Goal: Information Seeking & Learning: Learn about a topic

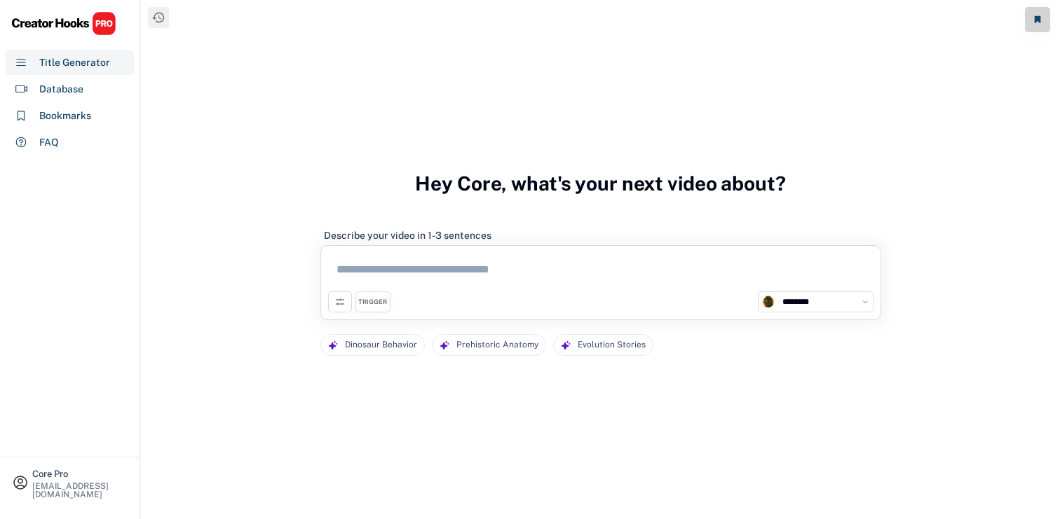
select select "**********"
click at [902, 202] on div "**********" at bounding box center [600, 268] width 919 height 537
click at [281, 81] on div "**********" at bounding box center [600, 268] width 919 height 537
click at [64, 83] on div "Database" at bounding box center [61, 89] width 44 height 15
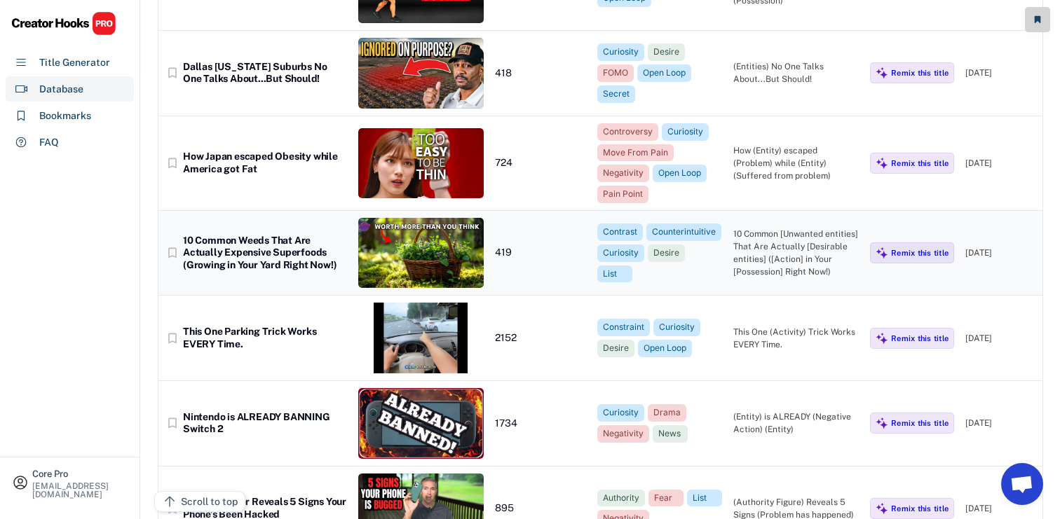
scroll to position [481, 0]
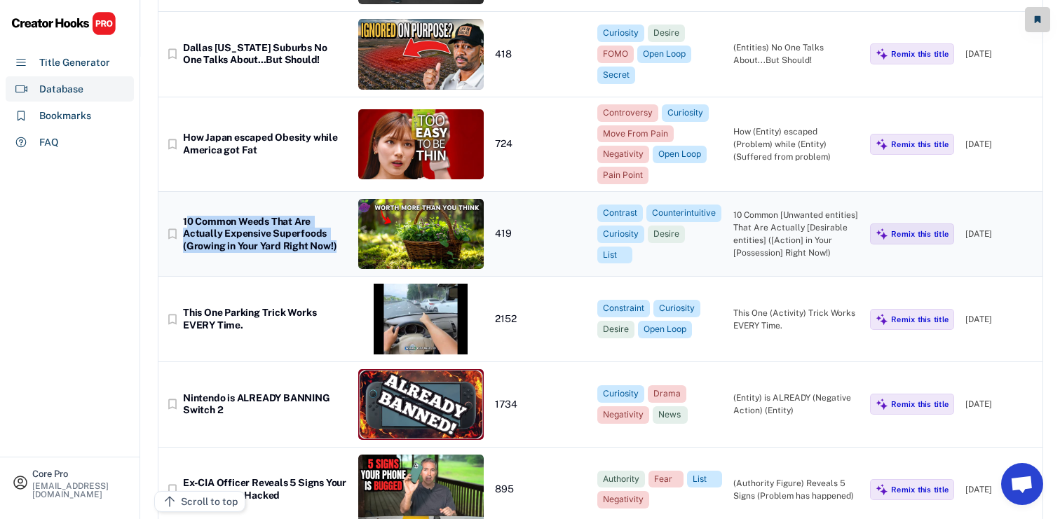
drag, startPoint x: 185, startPoint y: 221, endPoint x: 343, endPoint y: 259, distance: 162.7
click at [343, 259] on div "bookmark_border 10 Common Weeds That Are Actually Expensive Superfoods (Growing…" at bounding box center [600, 234] width 884 height 85
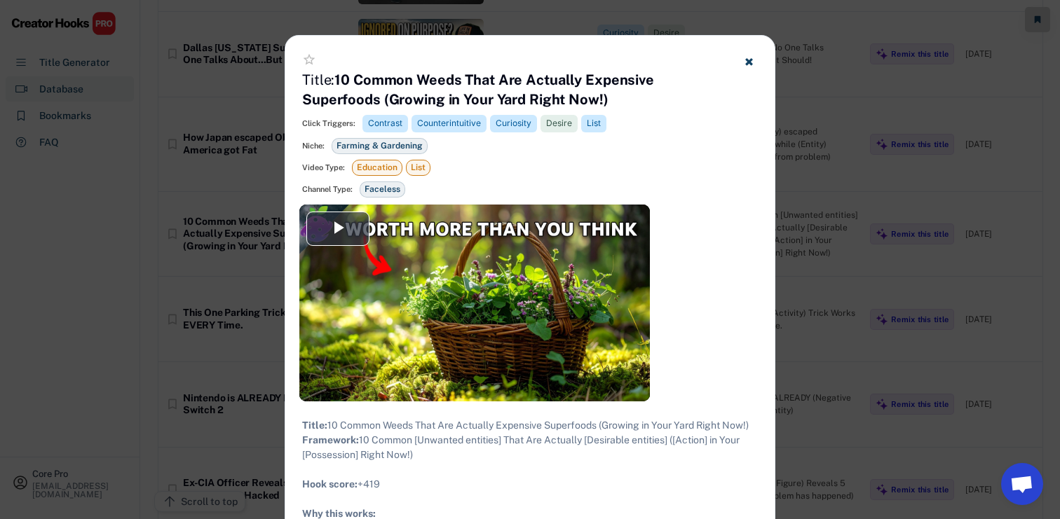
click at [620, 91] on h4 "Title: 10 Common Weeds That Are Actually Expensive Superfoods (Growing in Your …" at bounding box center [512, 89] width 420 height 39
click at [750, 57] on icon at bounding box center [748, 61] width 11 height 11
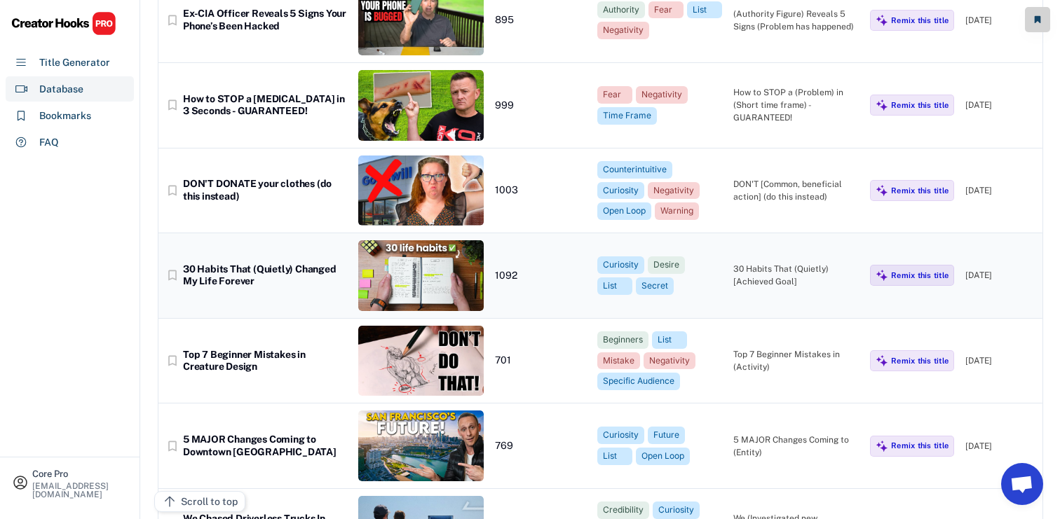
scroll to position [953, 0]
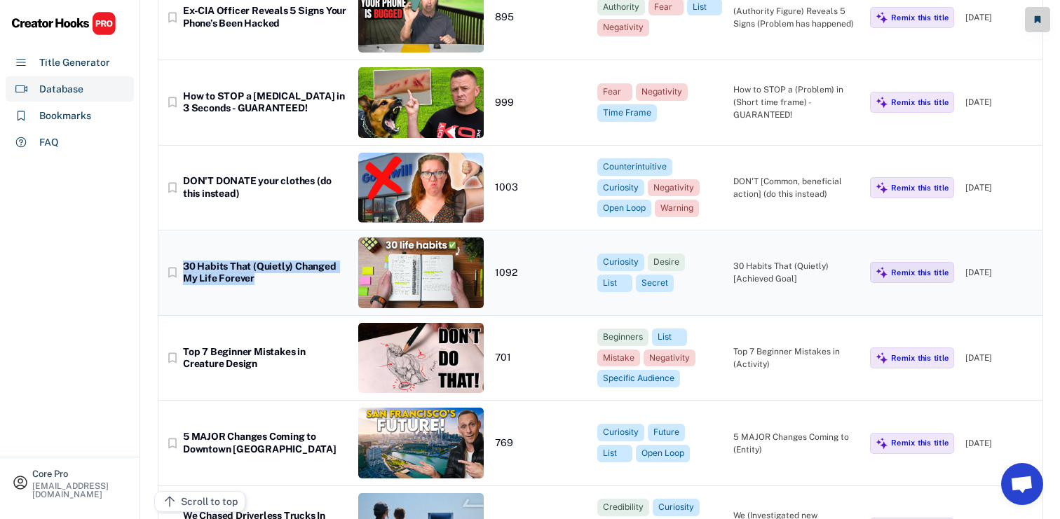
drag, startPoint x: 268, startPoint y: 279, endPoint x: 184, endPoint y: 267, distance: 85.6
click at [184, 267] on div "30 Habits That (Quietly) Changed My Life Forever" at bounding box center [265, 273] width 164 height 25
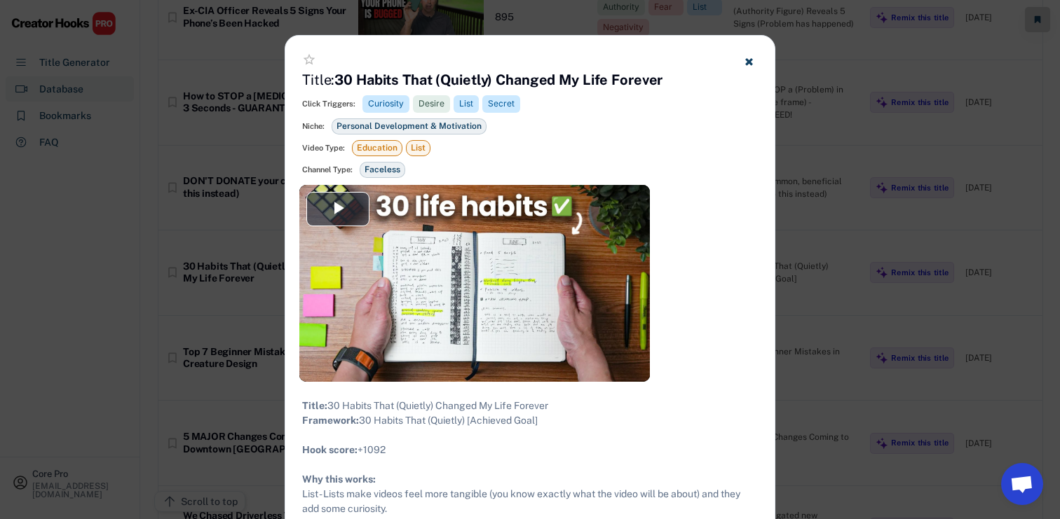
drag, startPoint x: 570, startPoint y: 409, endPoint x: 329, endPoint y: 407, distance: 241.8
copy div "30 Habits That (Quietly) Changed My Life Forever"
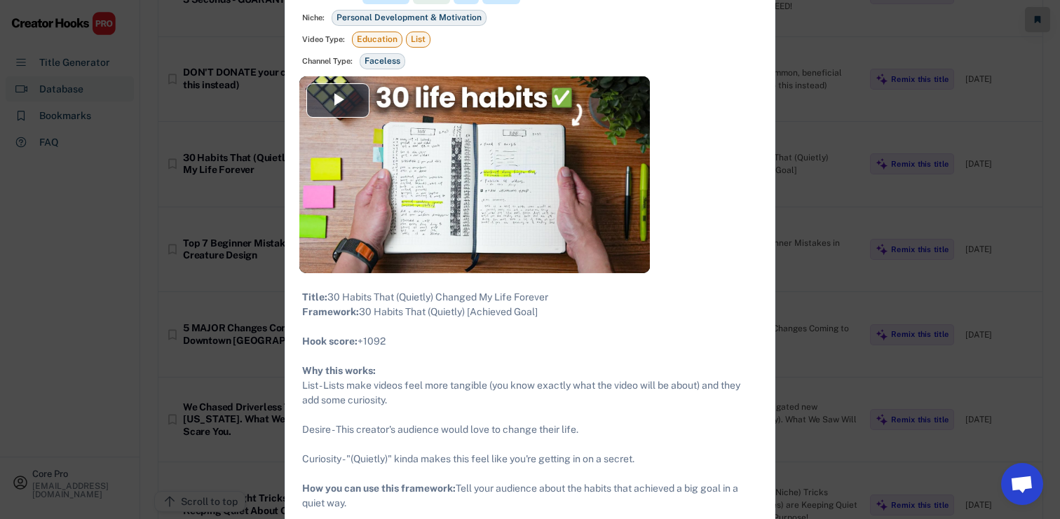
scroll to position [1069, 0]
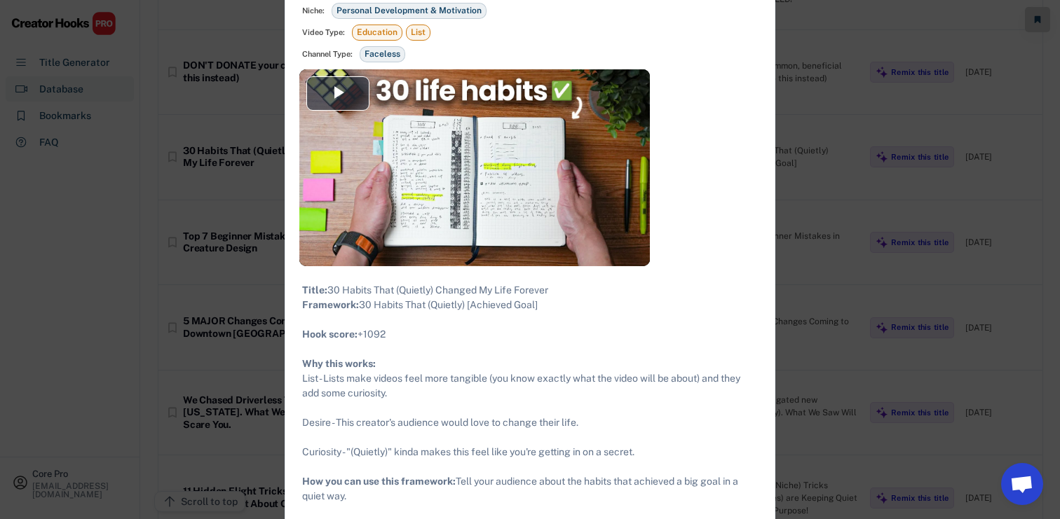
click at [189, 348] on div at bounding box center [530, 259] width 1060 height 519
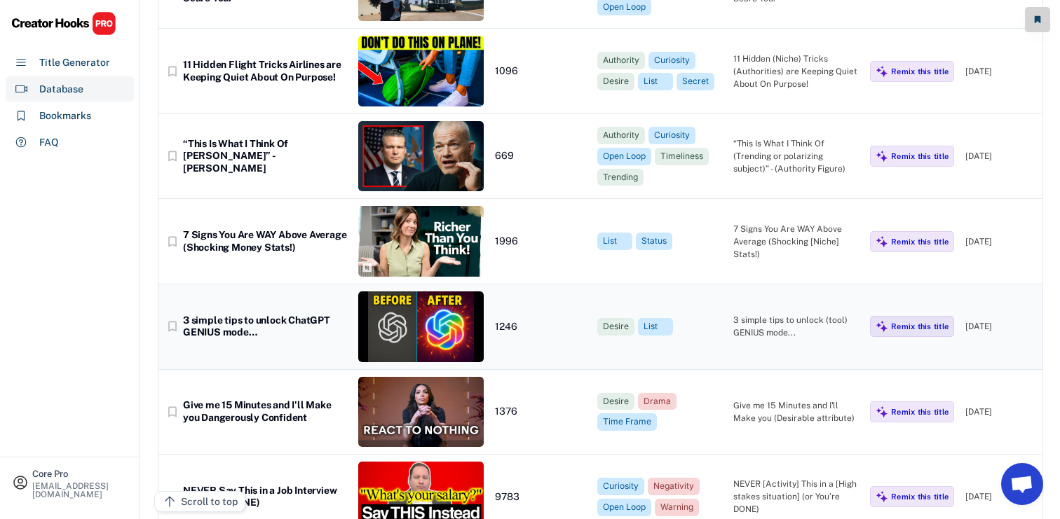
scroll to position [1497, 0]
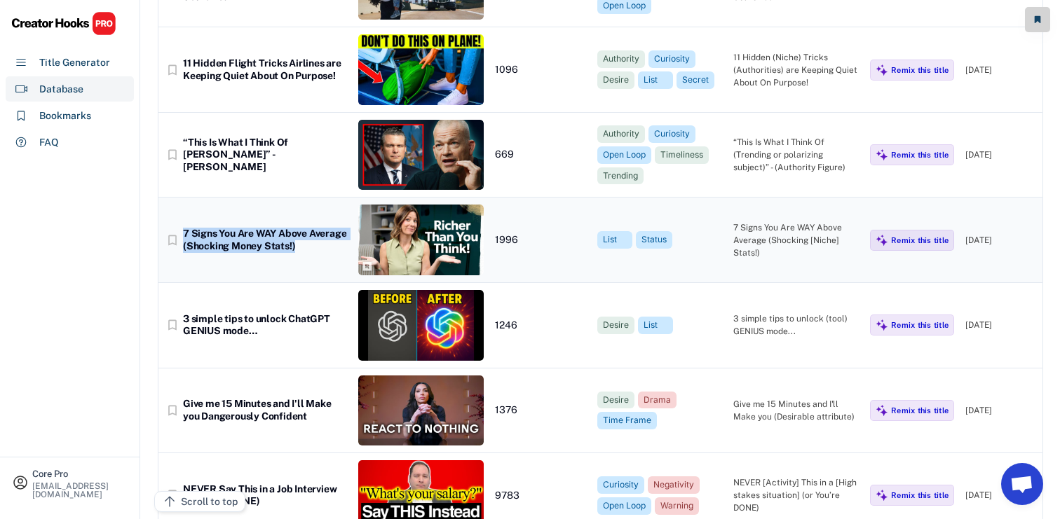
drag, startPoint x: 313, startPoint y: 246, endPoint x: 184, endPoint y: 234, distance: 128.8
click at [184, 234] on div "7 Signs You Are WAY Above Average (Shocking Money Stats!)" at bounding box center [265, 240] width 164 height 25
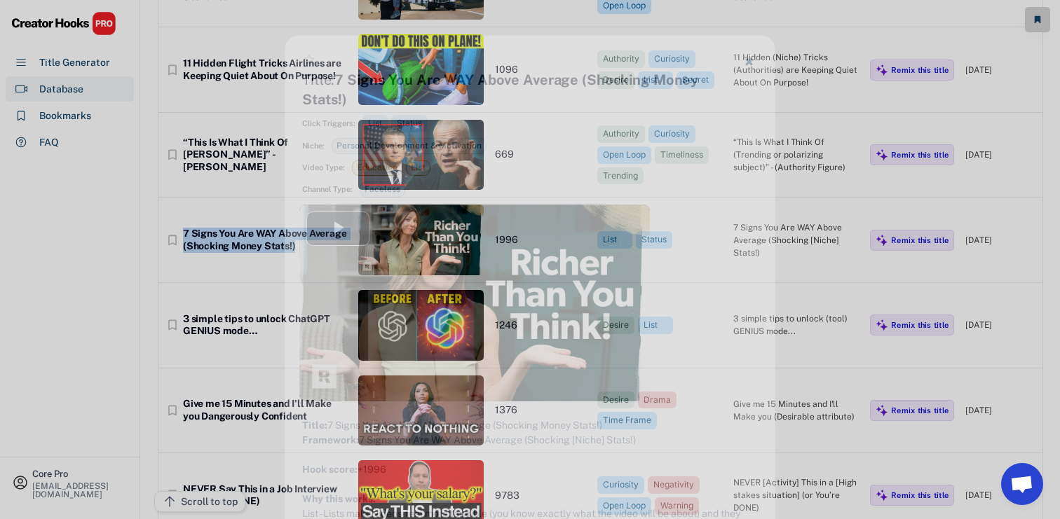
copy div "7 Signs You Are WAY Above Average (Shocking Money Stats!)"
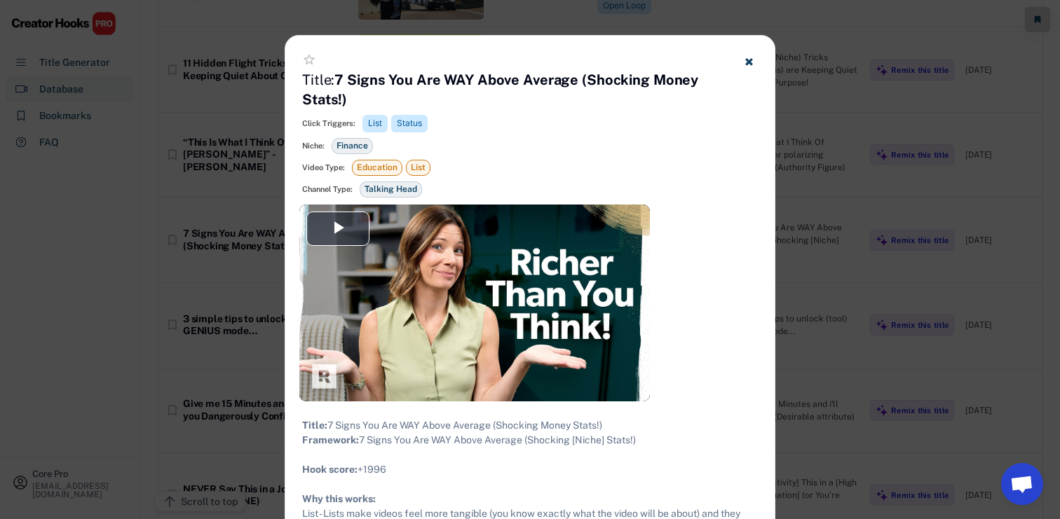
click at [172, 352] on div at bounding box center [530, 259] width 1060 height 519
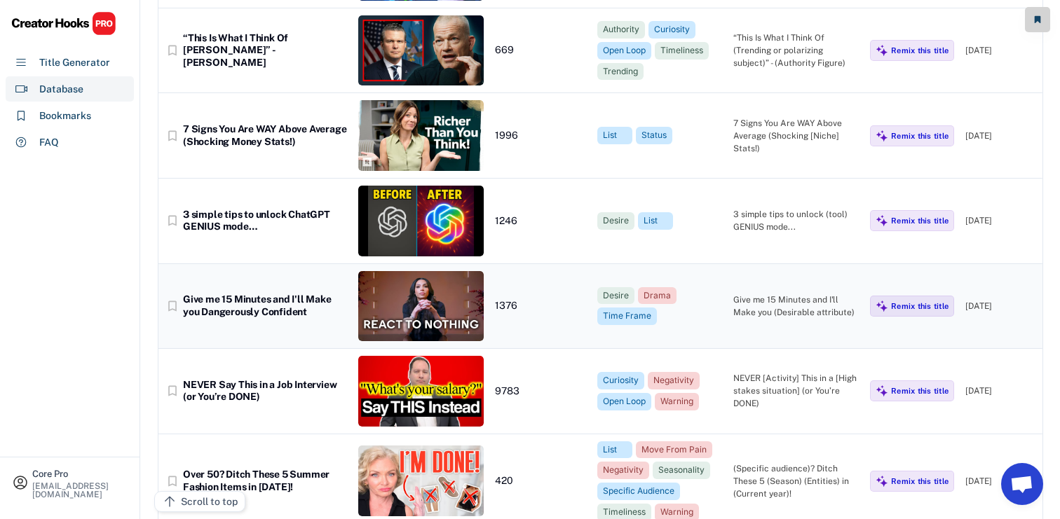
scroll to position [1603, 0]
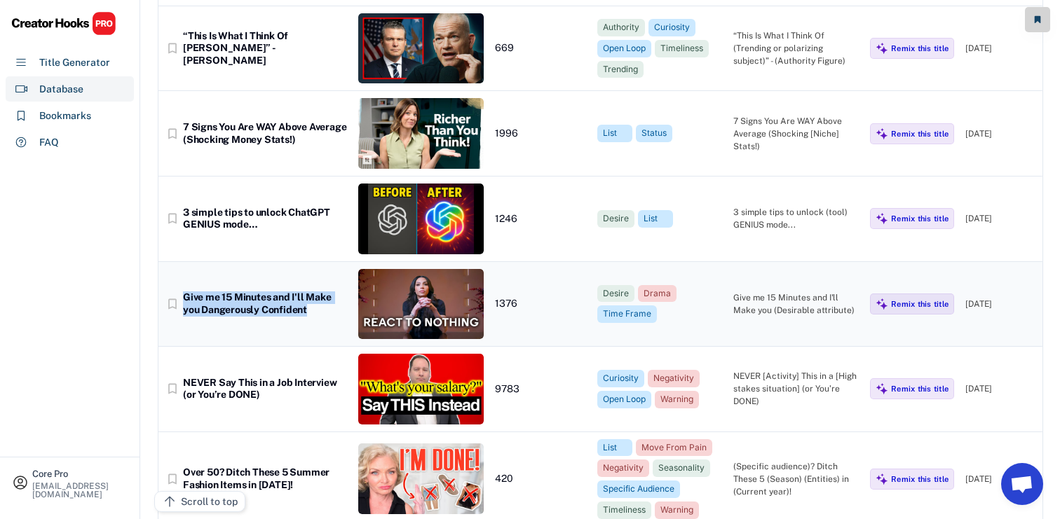
drag, startPoint x: 324, startPoint y: 313, endPoint x: 182, endPoint y: 303, distance: 141.9
click at [182, 303] on div "bookmark_border Give me 15 Minutes and I'll Make you Dangerously Confident" at bounding box center [255, 304] width 181 height 25
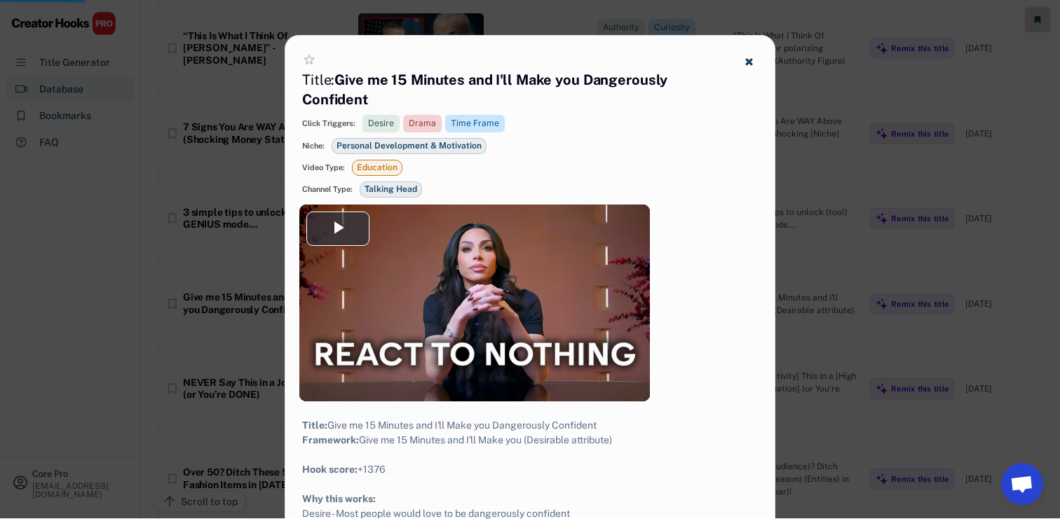
click at [78, 299] on div at bounding box center [530, 258] width 1060 height 519
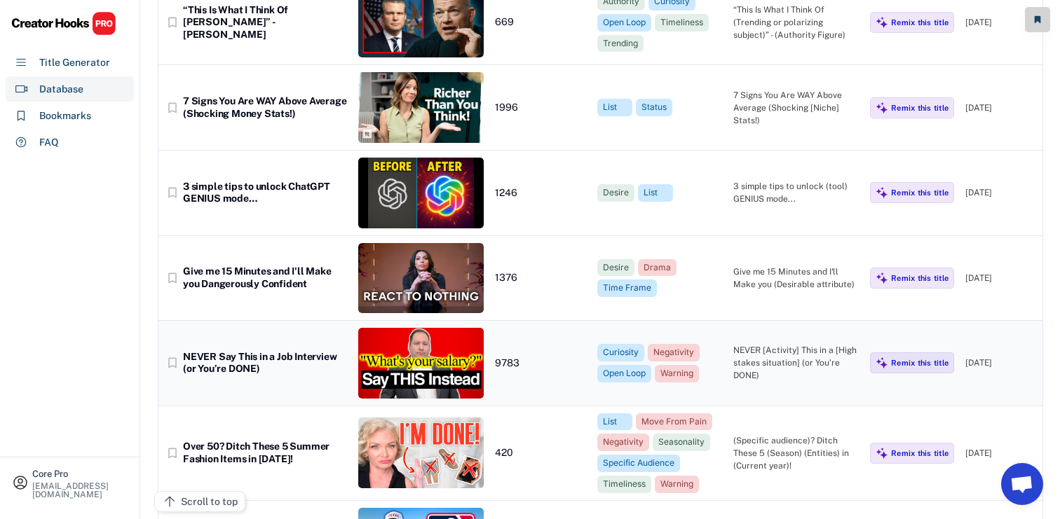
scroll to position [1648, 0]
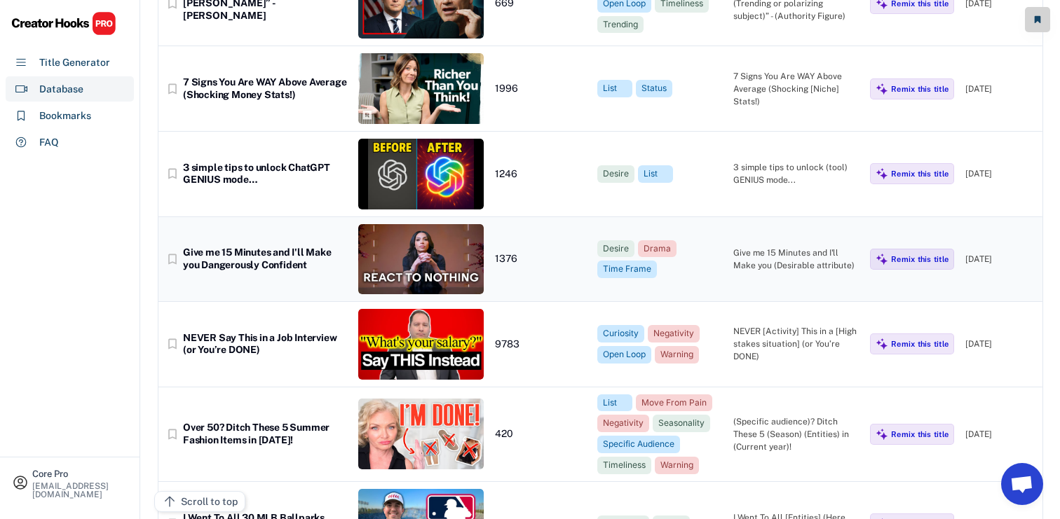
click at [276, 275] on div "bookmark_border Give me 15 Minutes and I'll Make you Dangerously Confident 1376…" at bounding box center [600, 259] width 884 height 85
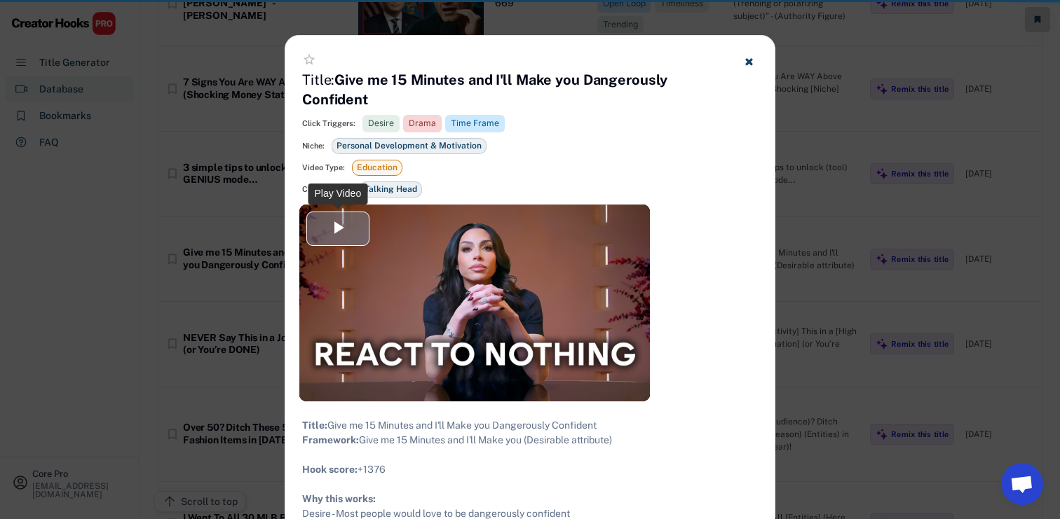
click at [338, 228] on span "Video Player" at bounding box center [338, 228] width 0 height 0
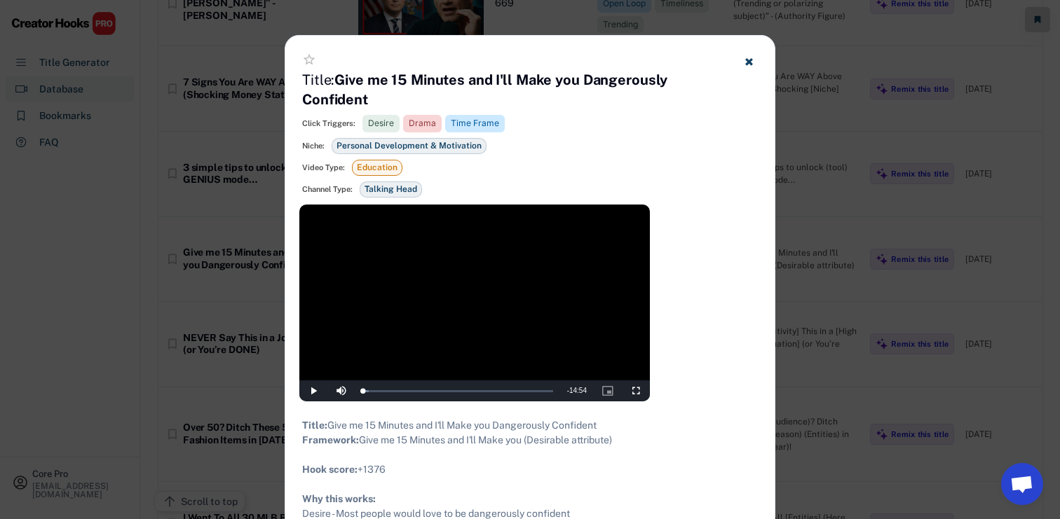
click at [923, 138] on div at bounding box center [530, 259] width 1060 height 519
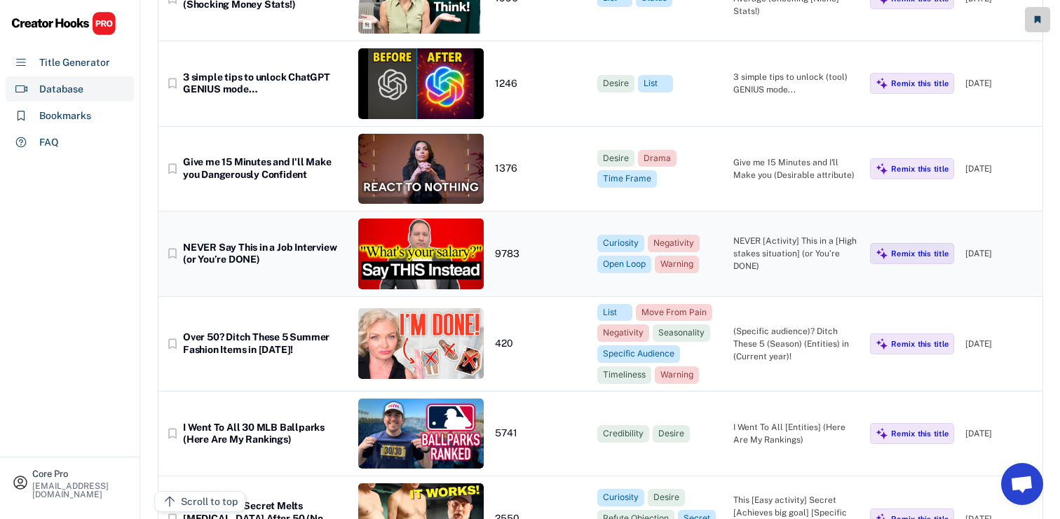
scroll to position [1747, 0]
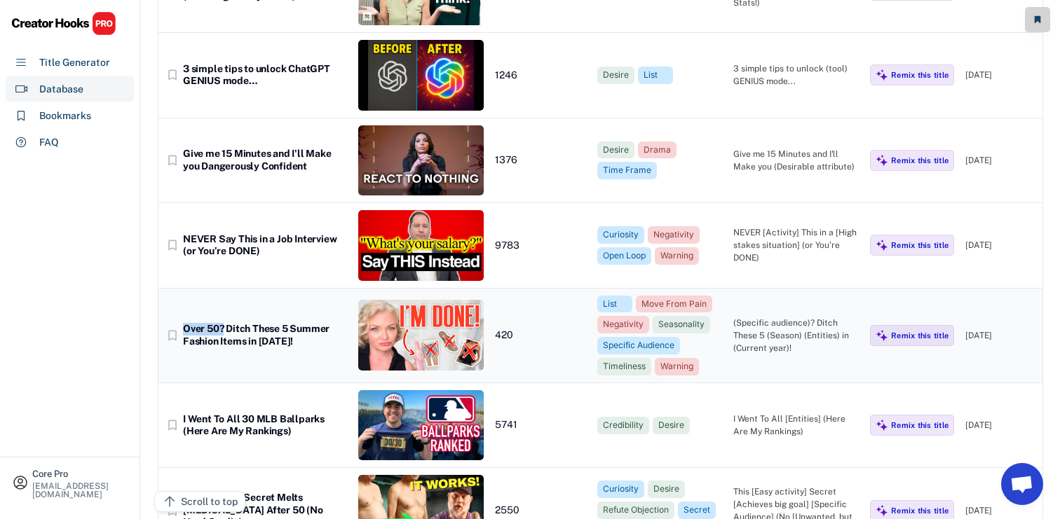
drag, startPoint x: 184, startPoint y: 329, endPoint x: 221, endPoint y: 329, distance: 36.4
click at [221, 329] on div "Over 50? Ditch These 5 Summer Fashion Items in [DATE]!" at bounding box center [265, 335] width 164 height 25
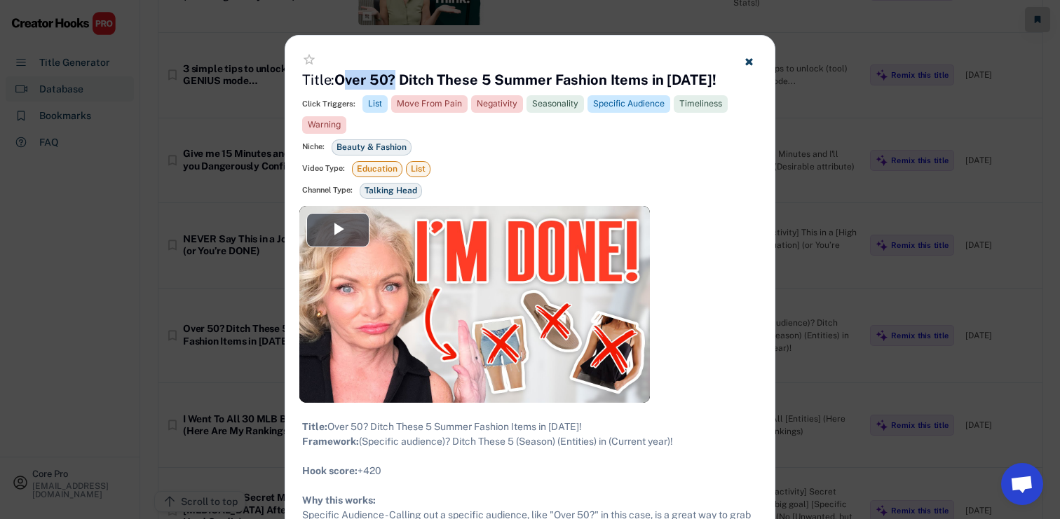
drag, startPoint x: 398, startPoint y: 76, endPoint x: 343, endPoint y: 76, distance: 54.7
click at [343, 76] on strong "Over 50? Ditch These 5 Summer Fashion Items in [DATE]!" at bounding box center [524, 79] width 381 height 17
drag, startPoint x: 338, startPoint y: 76, endPoint x: 399, endPoint y: 75, distance: 61.0
click at [399, 75] on strong "Over 50? Ditch These 5 Summer Fashion Items in [DATE]!" at bounding box center [524, 79] width 381 height 17
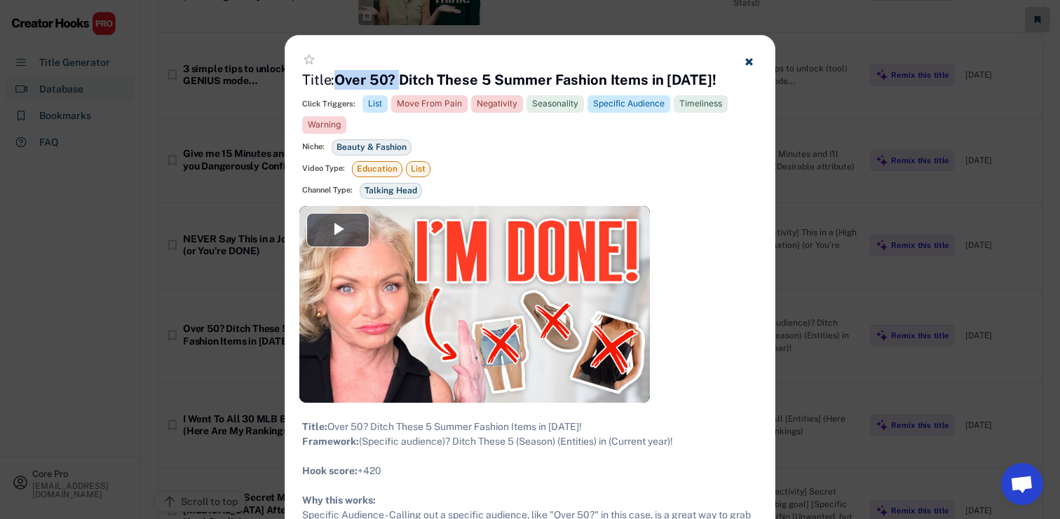
click at [399, 75] on strong "Over 50? Ditch These 5 Summer Fashion Items in [DATE]!" at bounding box center [524, 79] width 381 height 17
drag, startPoint x: 395, startPoint y: 76, endPoint x: 341, endPoint y: 74, distance: 54.7
click at [341, 74] on strong "Over 50? Ditch These 5 Summer Fashion Items in [DATE]!" at bounding box center [524, 79] width 381 height 17
click at [158, 229] on div at bounding box center [530, 259] width 1060 height 519
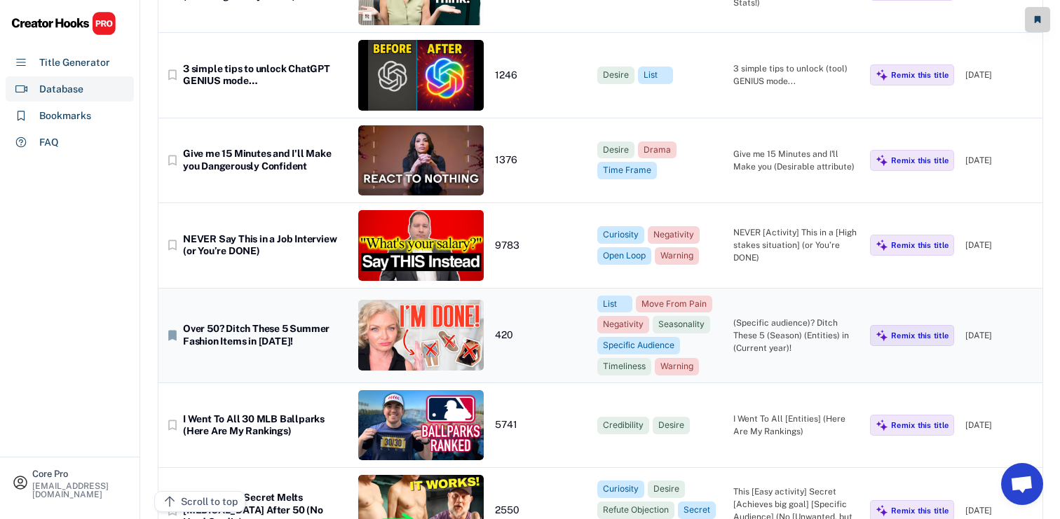
click at [171, 336] on text "bookmark" at bounding box center [172, 336] width 14 height 14
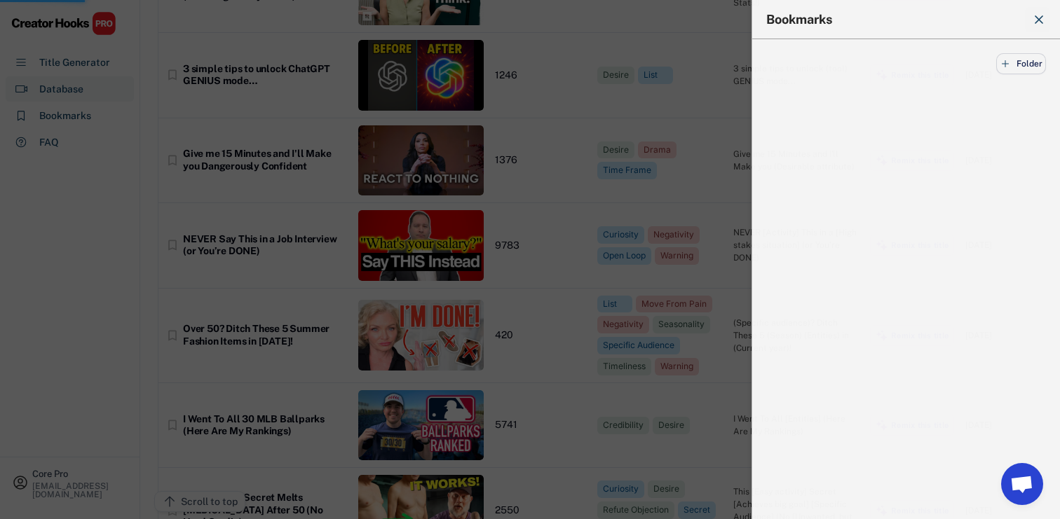
scroll to position [1793, 0]
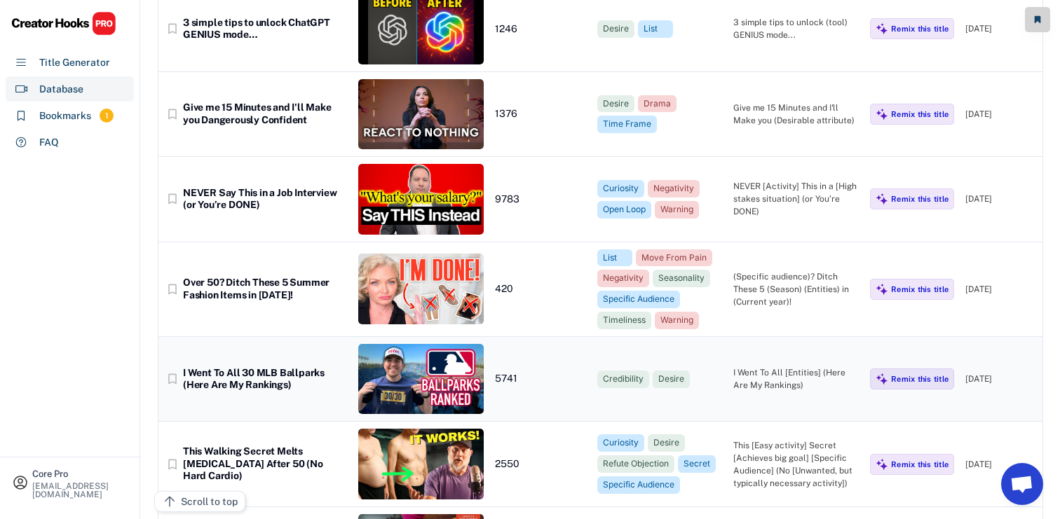
click at [178, 392] on div "bookmark_border I Went To All 30 MLB Ballparks (Here Are My Rankings) 5741 Cred…" at bounding box center [600, 379] width 884 height 85
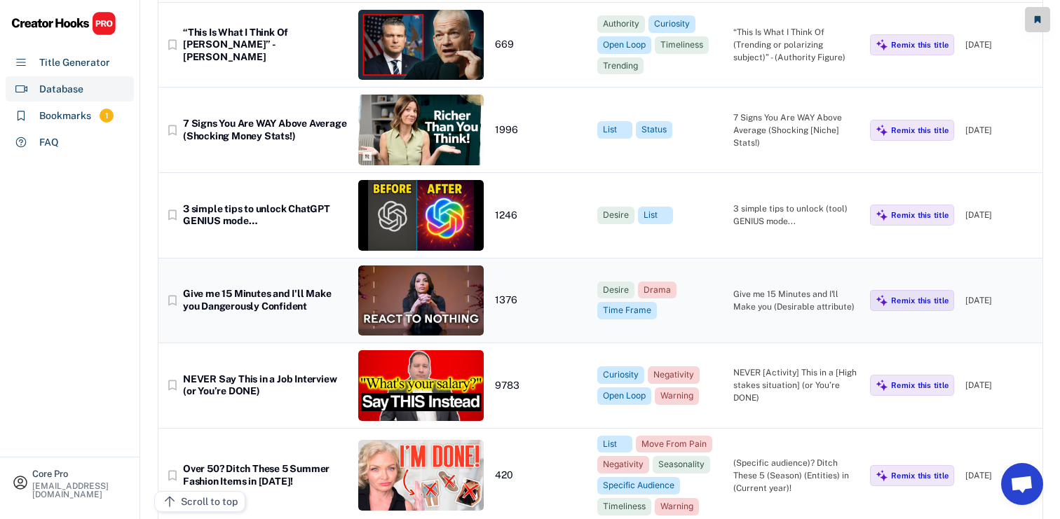
scroll to position [1596, 0]
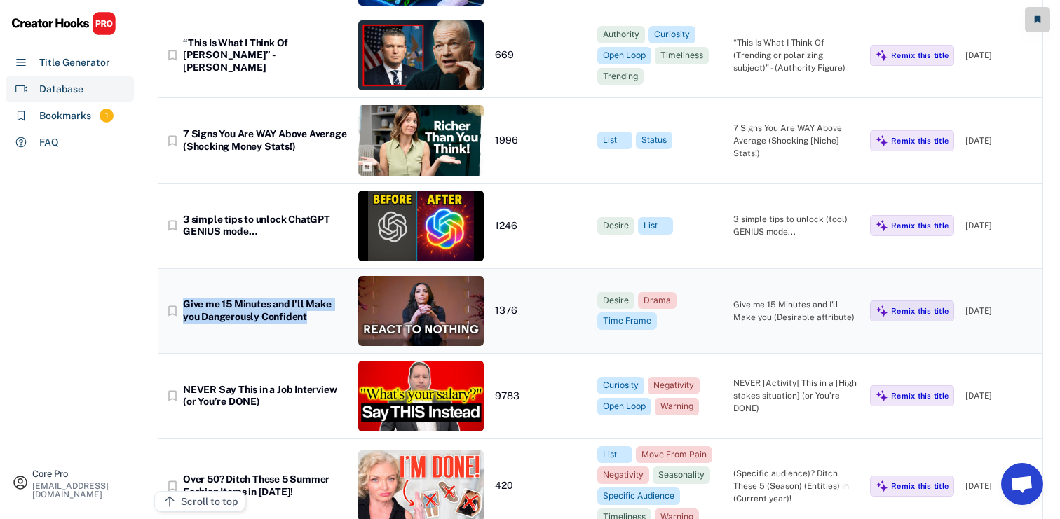
drag, startPoint x: 315, startPoint y: 315, endPoint x: 184, endPoint y: 302, distance: 131.6
click at [184, 302] on div "Give me 15 Minutes and I'll Make you Dangerously Confident" at bounding box center [265, 311] width 164 height 25
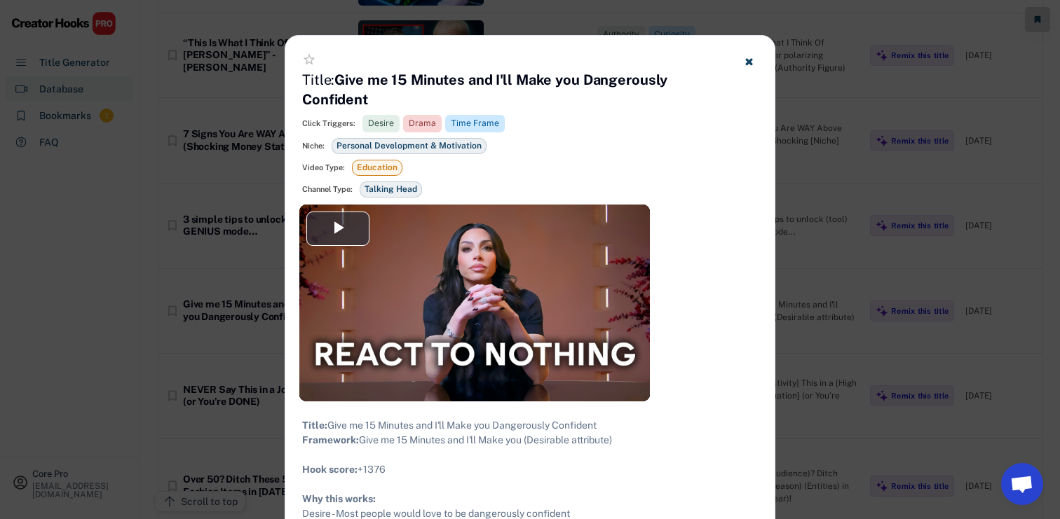
click at [215, 329] on div at bounding box center [530, 259] width 1060 height 519
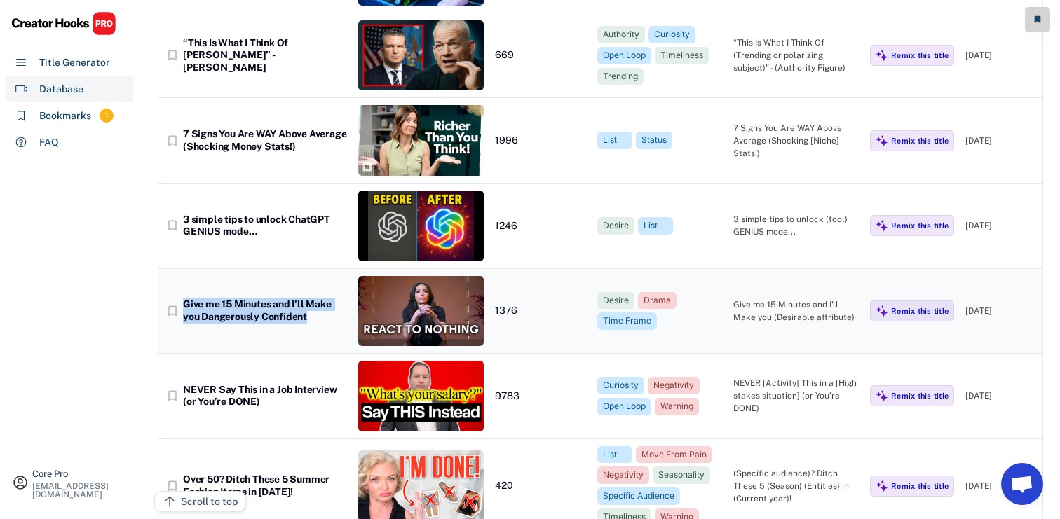
drag, startPoint x: 320, startPoint y: 320, endPoint x: 184, endPoint y: 306, distance: 136.0
click at [184, 306] on div "Give me 15 Minutes and I'll Make you Dangerously Confident" at bounding box center [265, 311] width 164 height 25
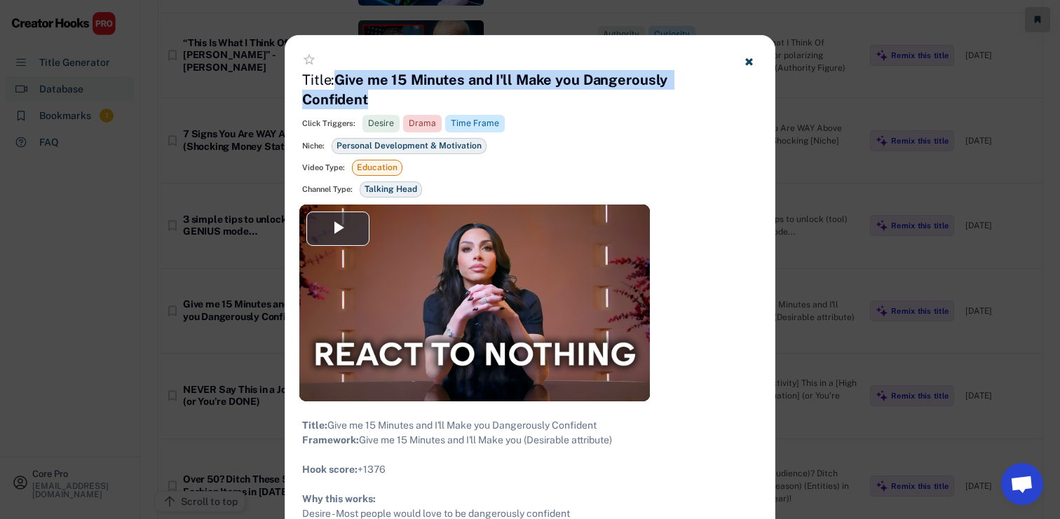
drag, startPoint x: 372, startPoint y: 102, endPoint x: 340, endPoint y: 79, distance: 39.3
click at [340, 79] on h4 "Title: Give me 15 Minutes and I'll Make you Dangerously Confident" at bounding box center [512, 89] width 420 height 39
copy strong "Give me 15 Minutes and I'll Make you Dangerously Confident"
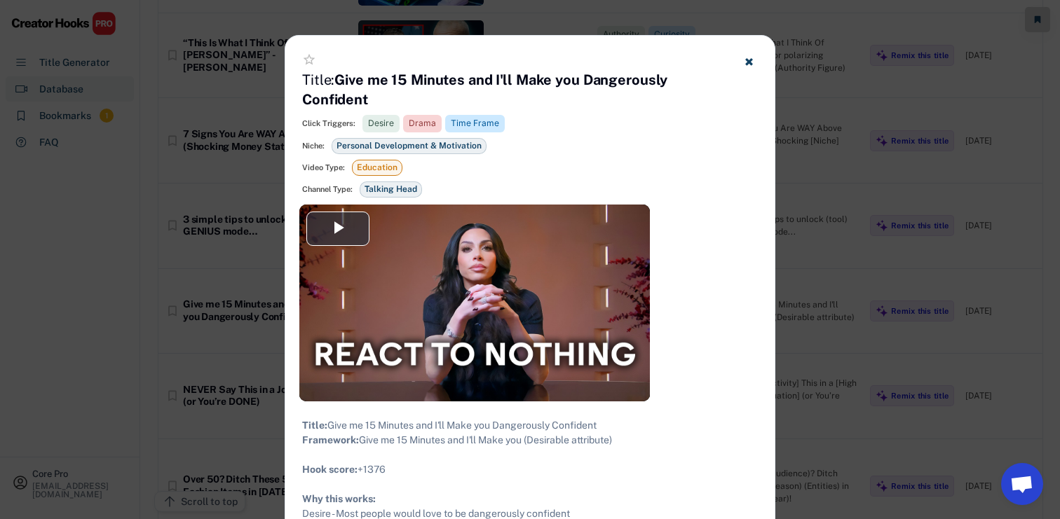
click at [132, 351] on div at bounding box center [530, 259] width 1060 height 519
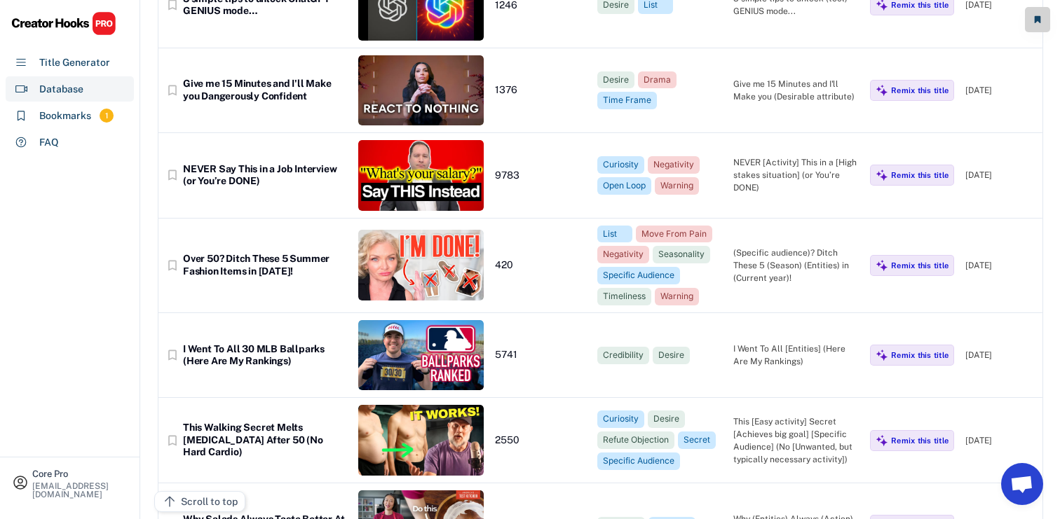
scroll to position [1843, 0]
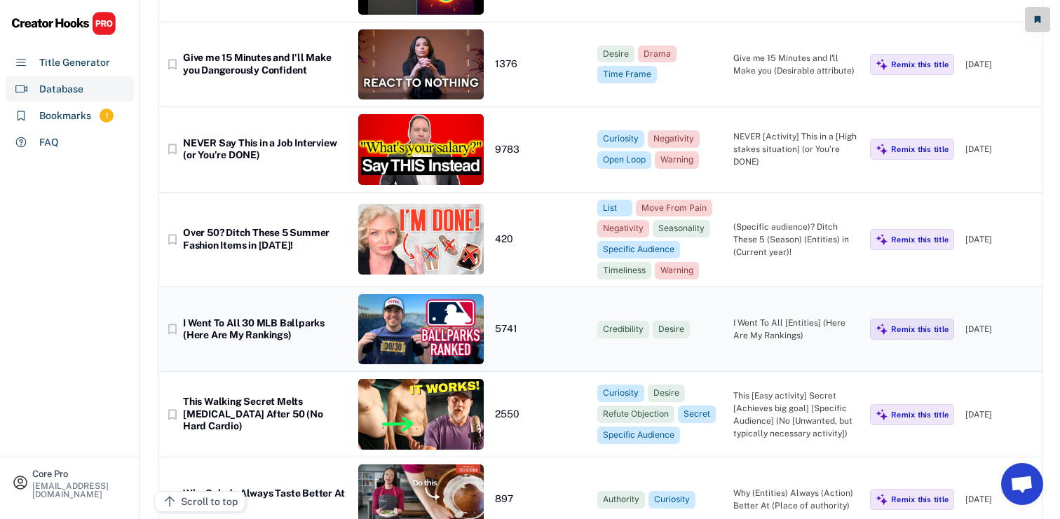
click at [289, 273] on div "bookmark_border Over 50? Ditch These 5 Summer Fashion Items in [DATE]! 420 List…" at bounding box center [600, 240] width 884 height 95
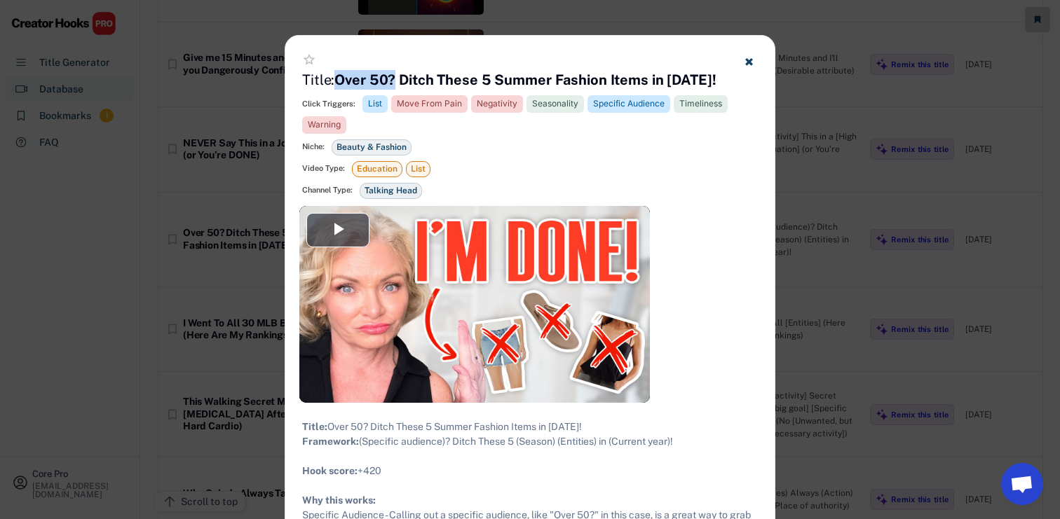
drag, startPoint x: 396, startPoint y: 77, endPoint x: 339, endPoint y: 75, distance: 56.8
click at [339, 75] on strong "Over 50? Ditch These 5 Summer Fashion Items in [DATE]!" at bounding box center [524, 79] width 381 height 17
copy strong "Over 50?"
click at [223, 369] on div at bounding box center [530, 259] width 1060 height 519
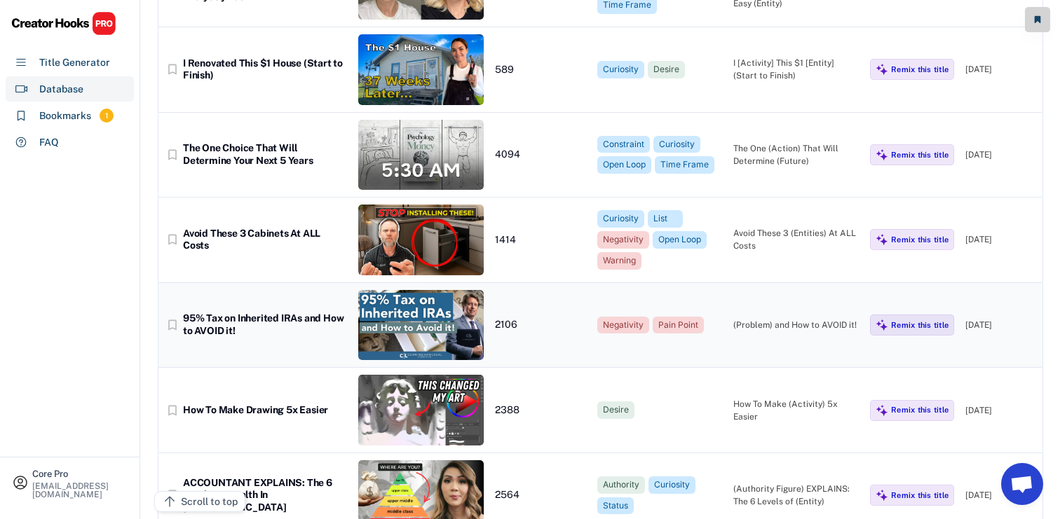
scroll to position [2447, 0]
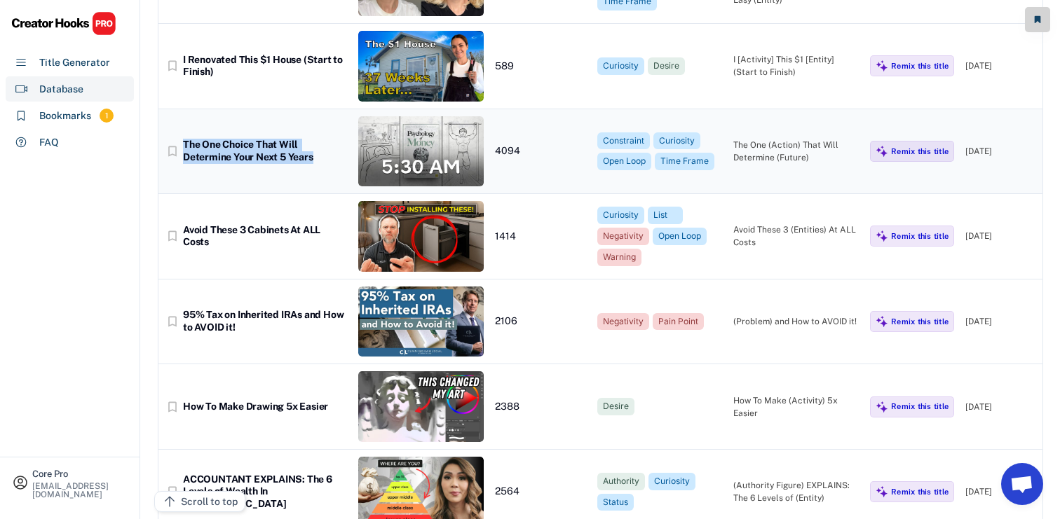
drag, startPoint x: 276, startPoint y: 158, endPoint x: 184, endPoint y: 143, distance: 93.1
click at [184, 143] on div "The One Choice That Will Determine Your Next 5 Years" at bounding box center [265, 151] width 164 height 25
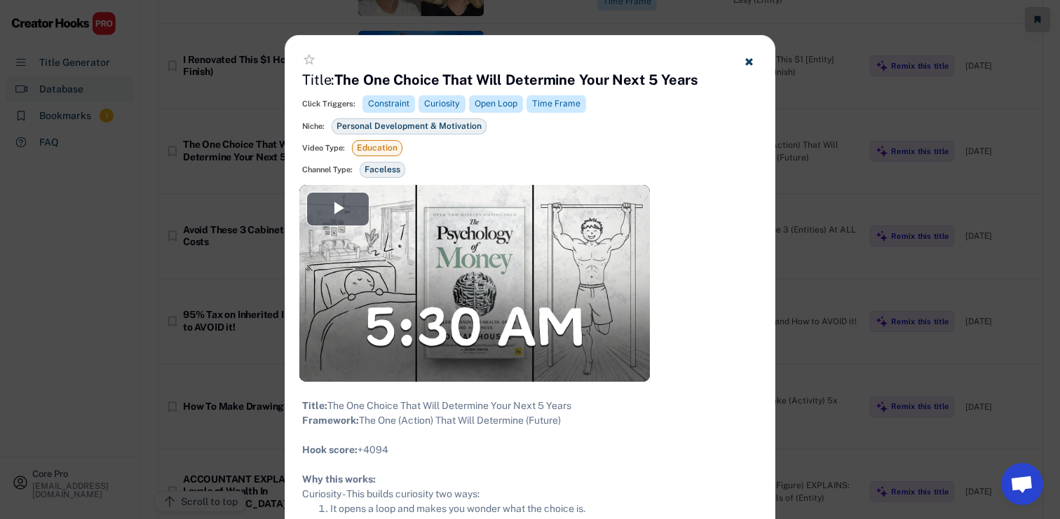
click at [357, 68] on div "star_border" at bounding box center [529, 62] width 455 height 18
click at [351, 76] on strong "The One Choice That Will Determine Your Next 5 Years" at bounding box center [516, 79] width 364 height 17
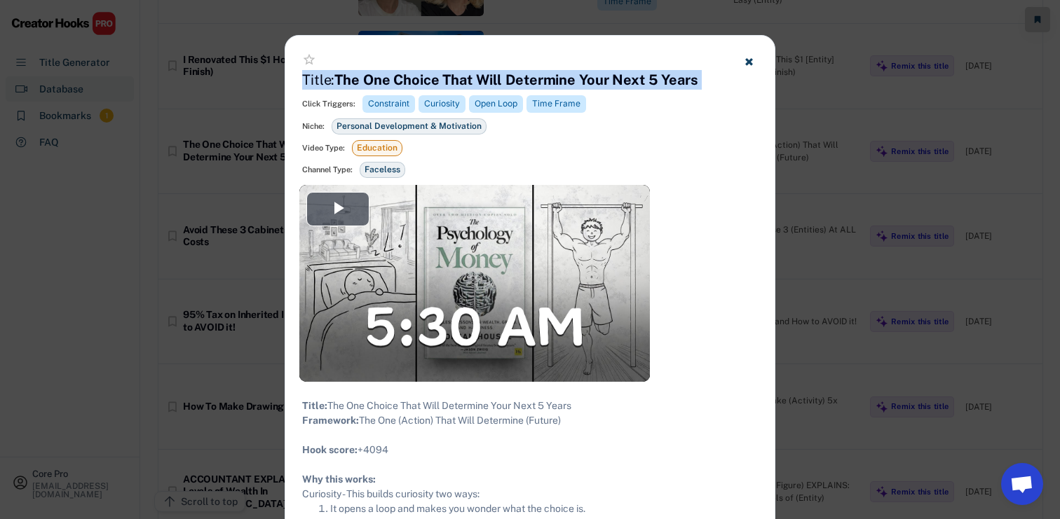
click at [351, 76] on strong "The One Choice That Will Determine Your Next 5 Years" at bounding box center [516, 79] width 364 height 17
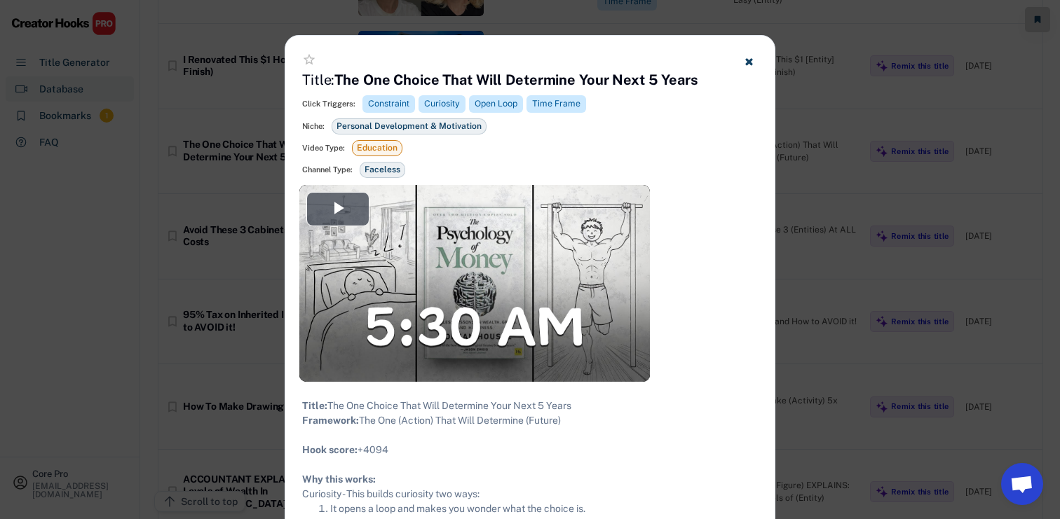
click at [543, 78] on strong "The One Choice That Will Determine Your Next 5 Years" at bounding box center [516, 79] width 364 height 17
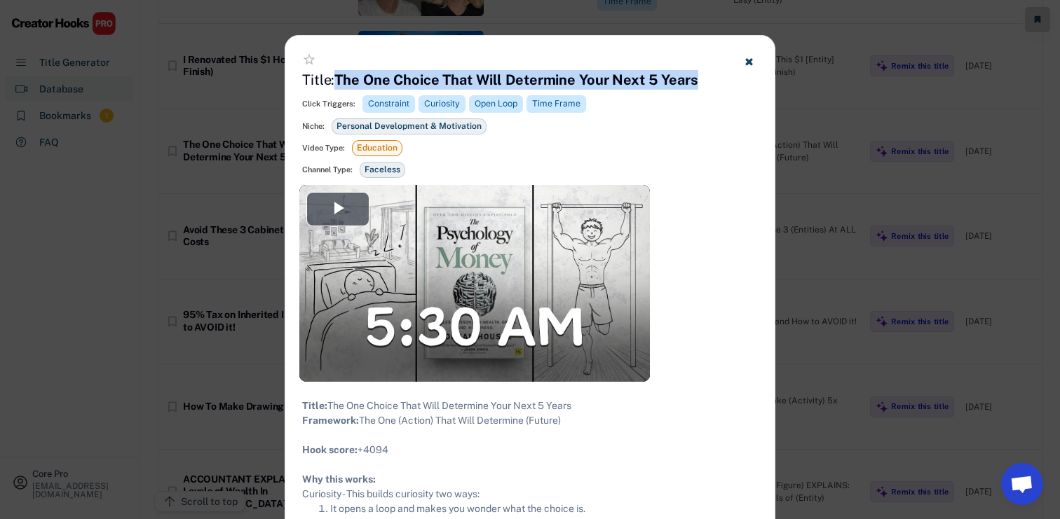
drag, startPoint x: 698, startPoint y: 83, endPoint x: 340, endPoint y: 78, distance: 358.1
click at [340, 78] on div "star_border Title: The One Choice That Will Determine Your Next 5 Years Click T…" at bounding box center [529, 110] width 489 height 149
copy strong "The One Choice That Will Determine Your Next 5 Years"
click at [207, 397] on div at bounding box center [530, 259] width 1060 height 519
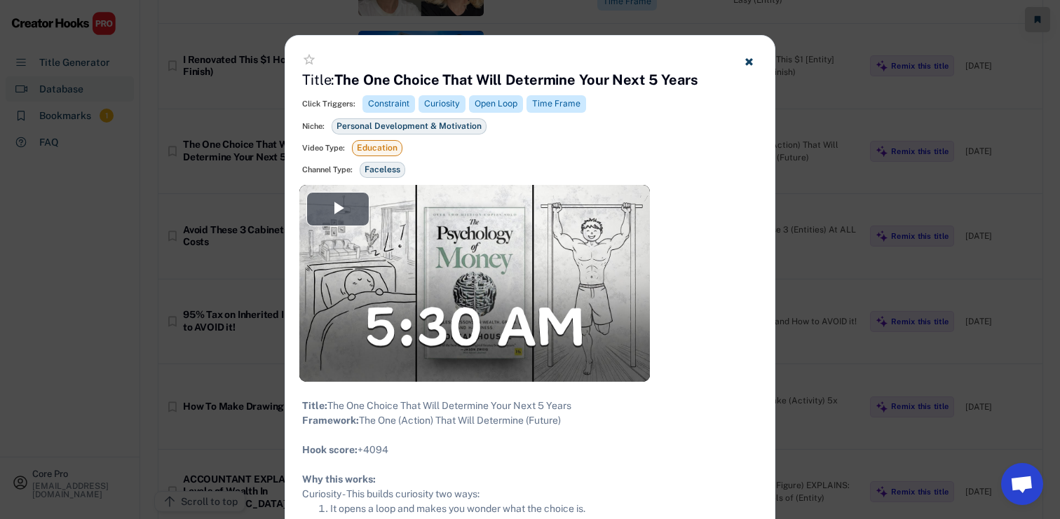
click at [207, 397] on div at bounding box center [530, 259] width 1060 height 519
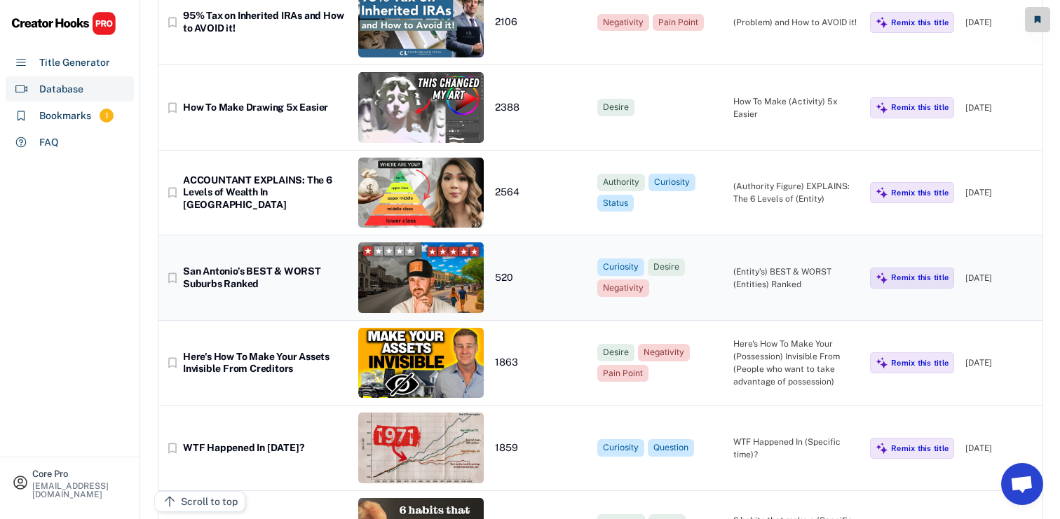
scroll to position [2775, 0]
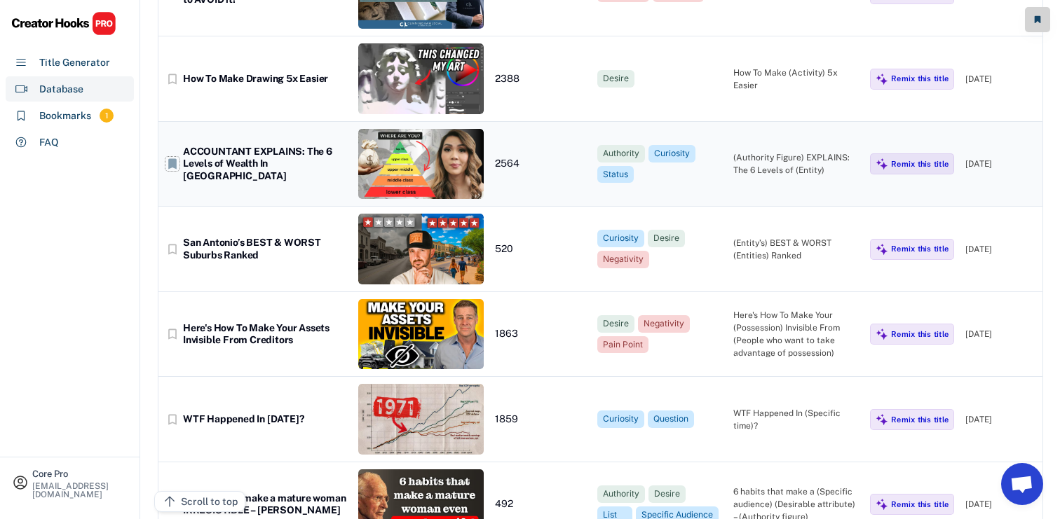
click at [172, 164] on text "bookmark" at bounding box center [172, 164] width 14 height 14
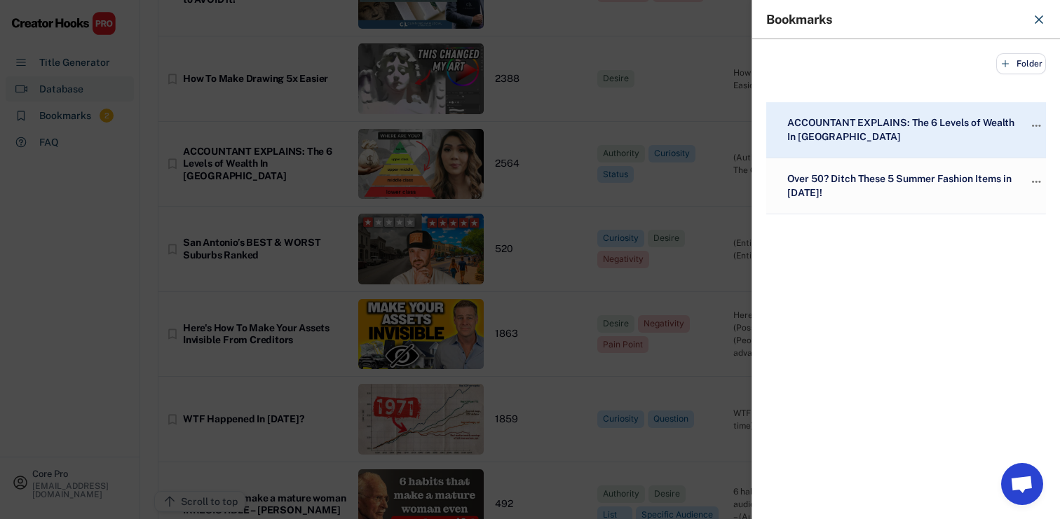
click at [219, 208] on div at bounding box center [530, 259] width 1060 height 519
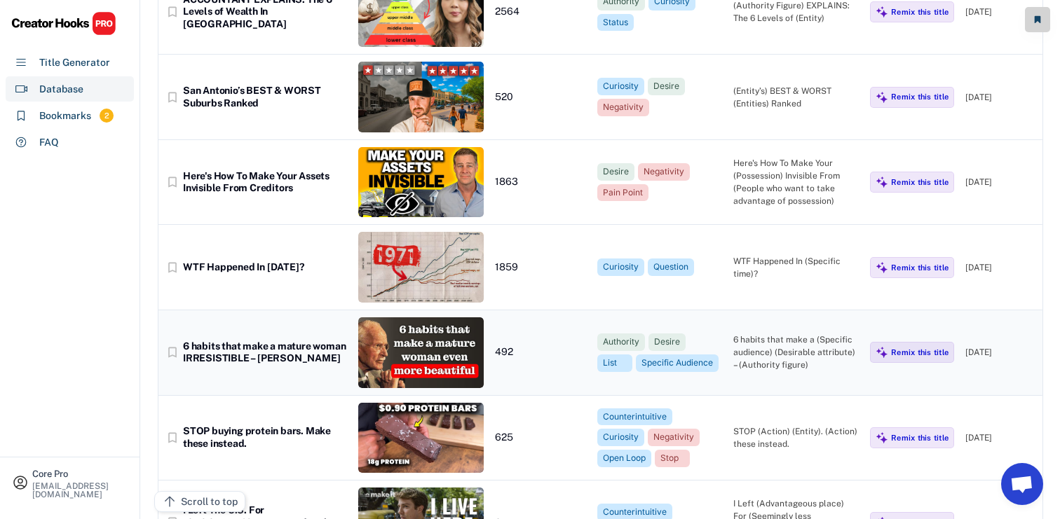
scroll to position [2954, 0]
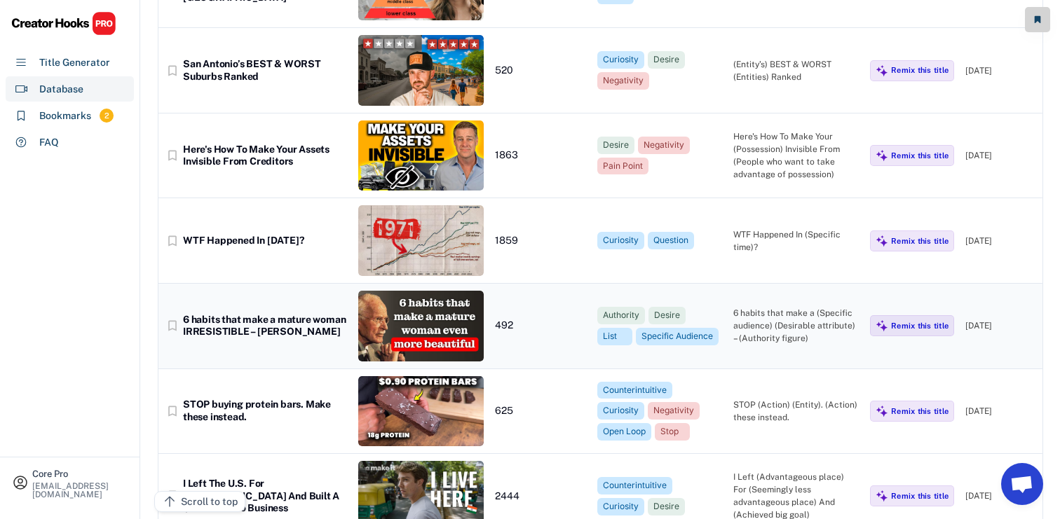
click at [311, 333] on div "6 habits that make a mature woman IRRESISTIBLE – [PERSON_NAME]" at bounding box center [265, 326] width 164 height 25
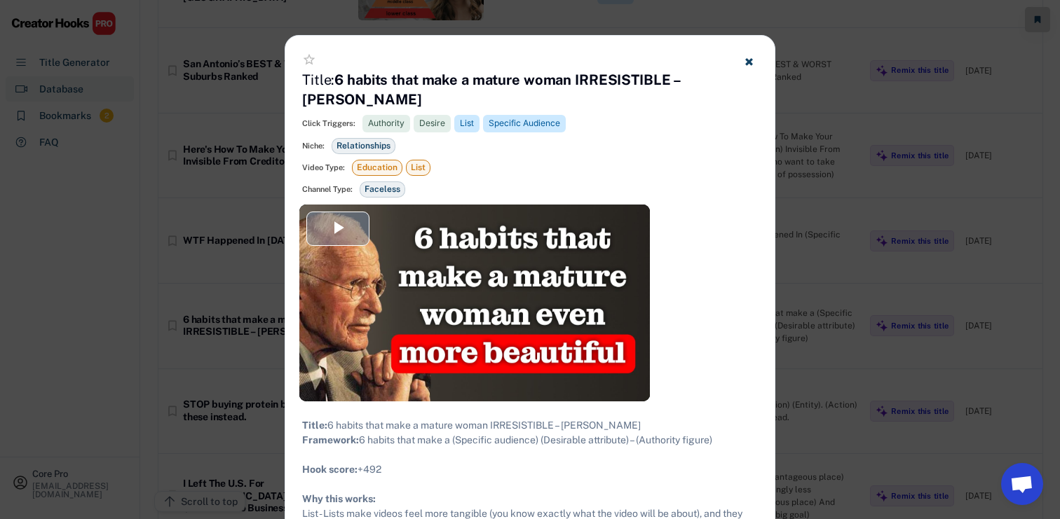
click at [338, 228] on span "Video Player" at bounding box center [338, 228] width 0 height 0
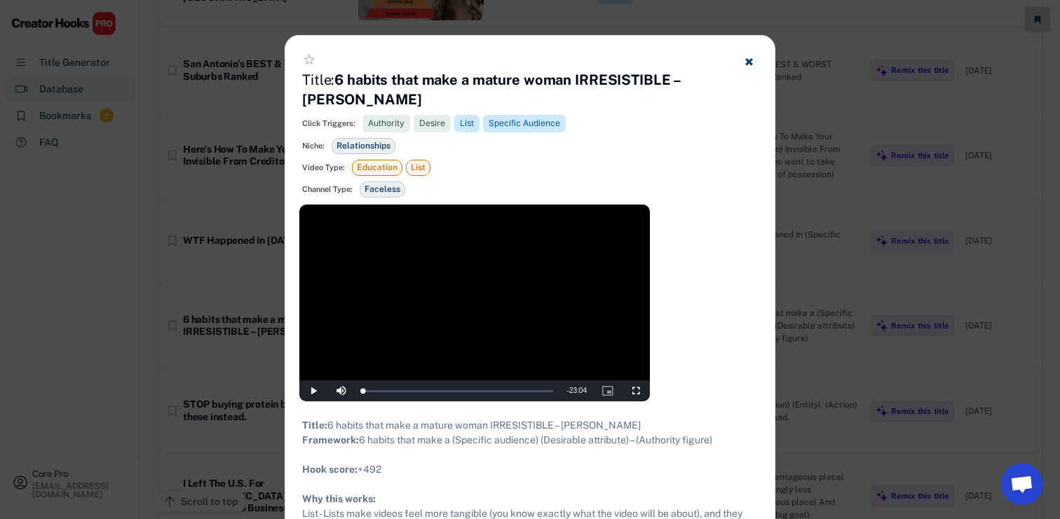
click at [800, 147] on div at bounding box center [530, 259] width 1060 height 519
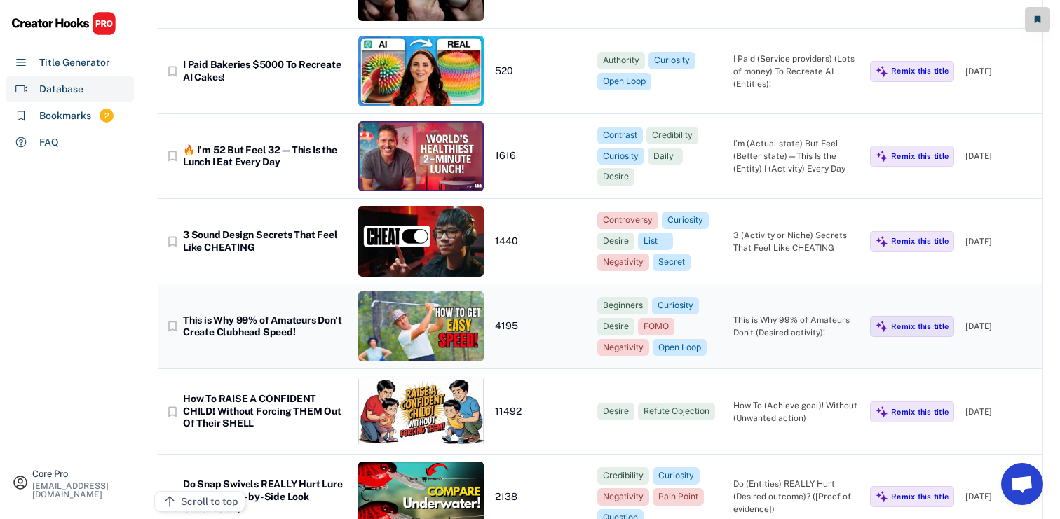
scroll to position [4657, 0]
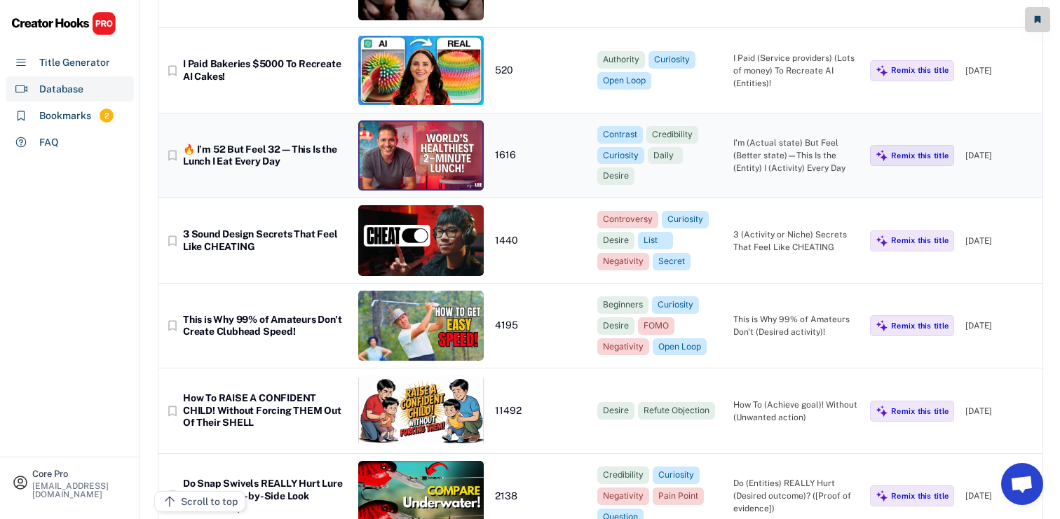
click at [291, 153] on div "🔥 I’m 52 But Feel 32—This Is the Lunch I Eat Every Day" at bounding box center [265, 156] width 164 height 25
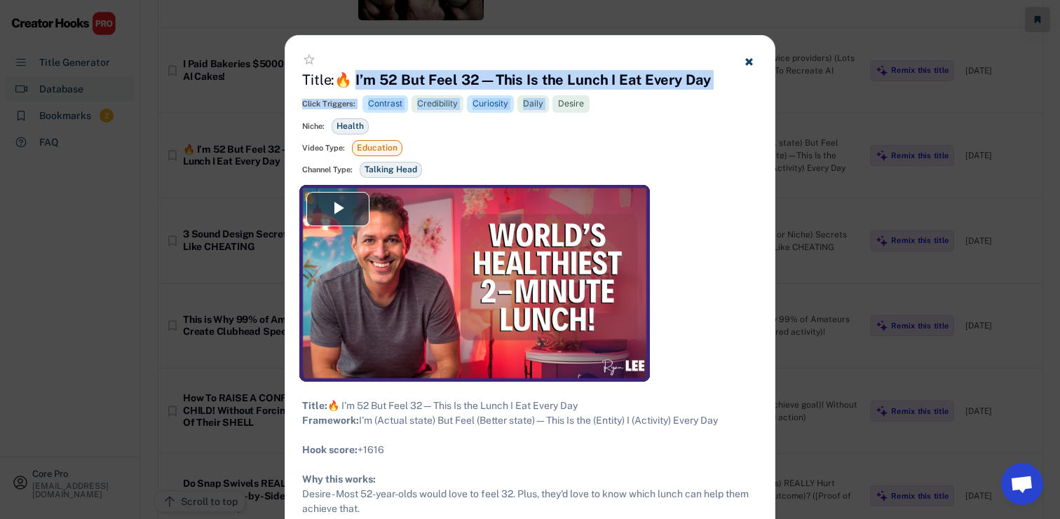
drag, startPoint x: 352, startPoint y: 78, endPoint x: 715, endPoint y: 85, distance: 362.4
click at [715, 85] on div "star_border Title: 🔥 I’m 52 But Feel 32—This Is the Lunch I Eat Every Day Click…" at bounding box center [529, 110] width 489 height 149
copy div "’m 52 But Feel 32—This Is the Lunch I Eat Every Day Click Triggers: Contrast Cr…"
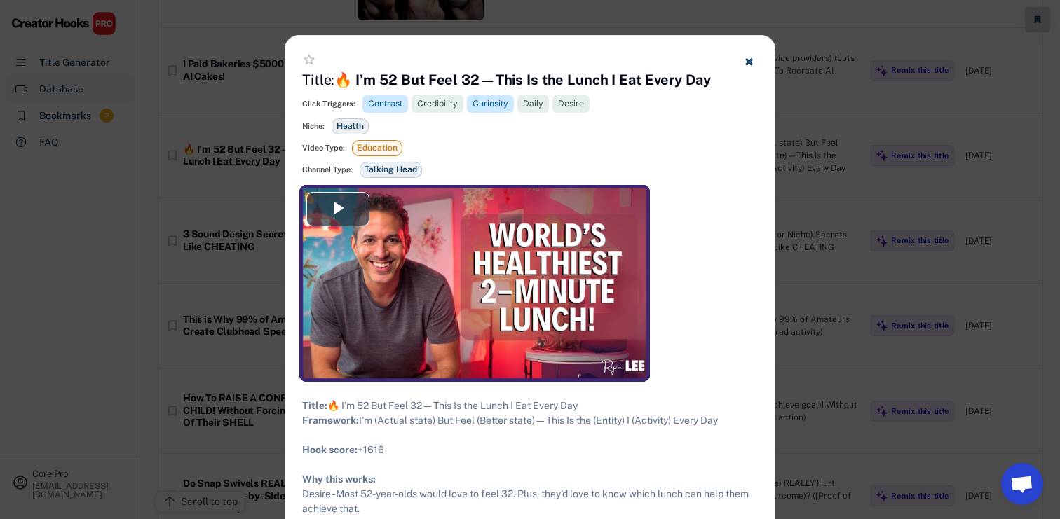
click at [216, 289] on div at bounding box center [530, 259] width 1060 height 519
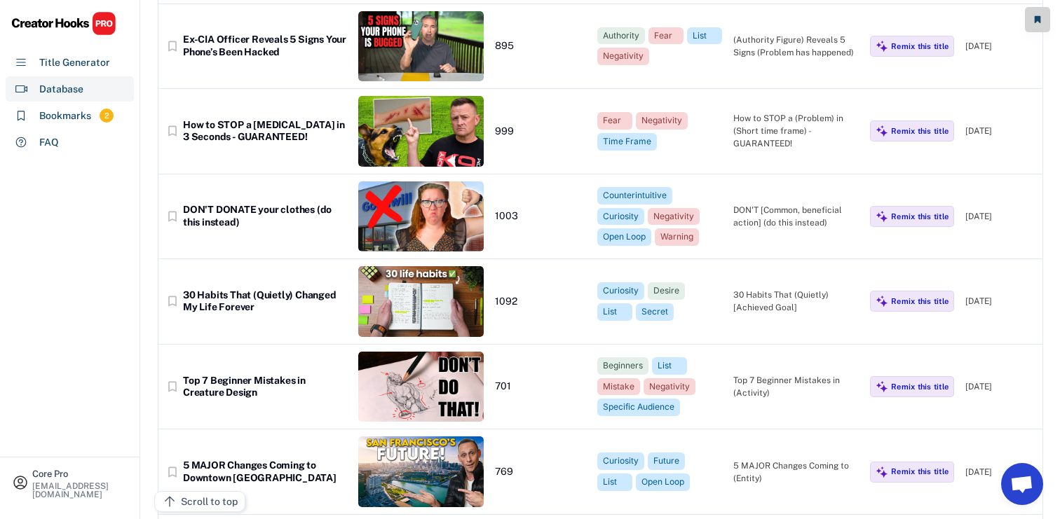
scroll to position [0, 0]
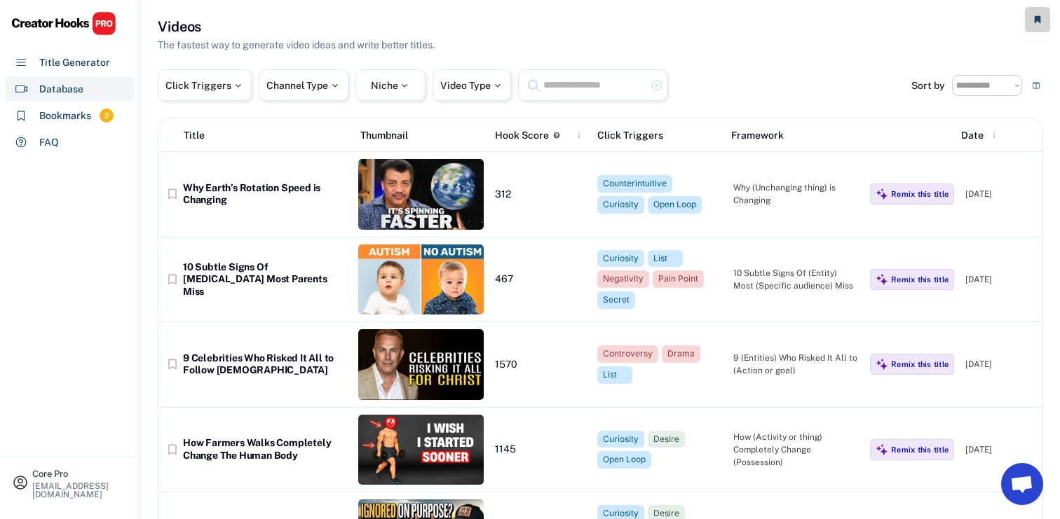
click at [591, 90] on input "text" at bounding box center [594, 85] width 105 height 18
type input "*"
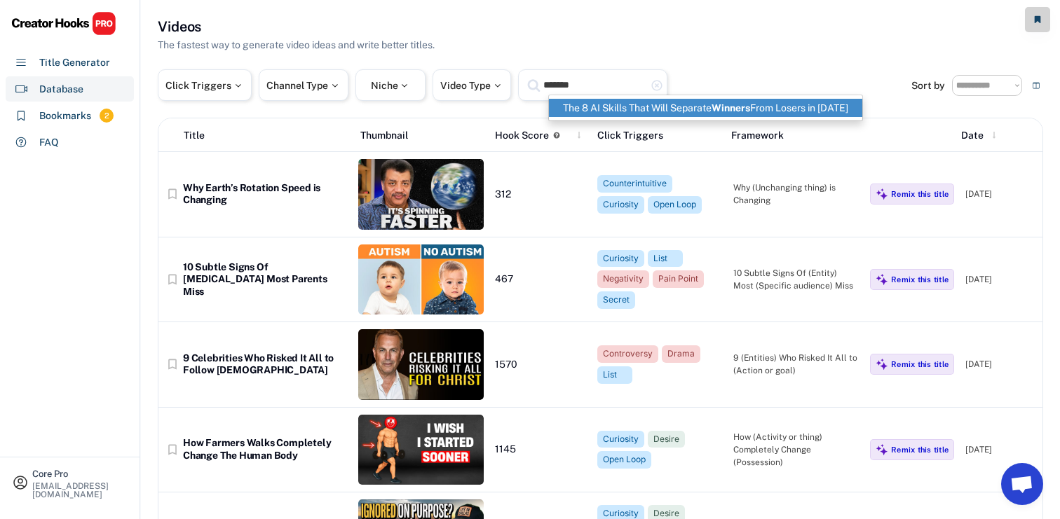
click at [657, 105] on p "The 8 AI Skills That Will Separate Winners From Losers in [DATE]" at bounding box center [705, 108] width 313 height 18
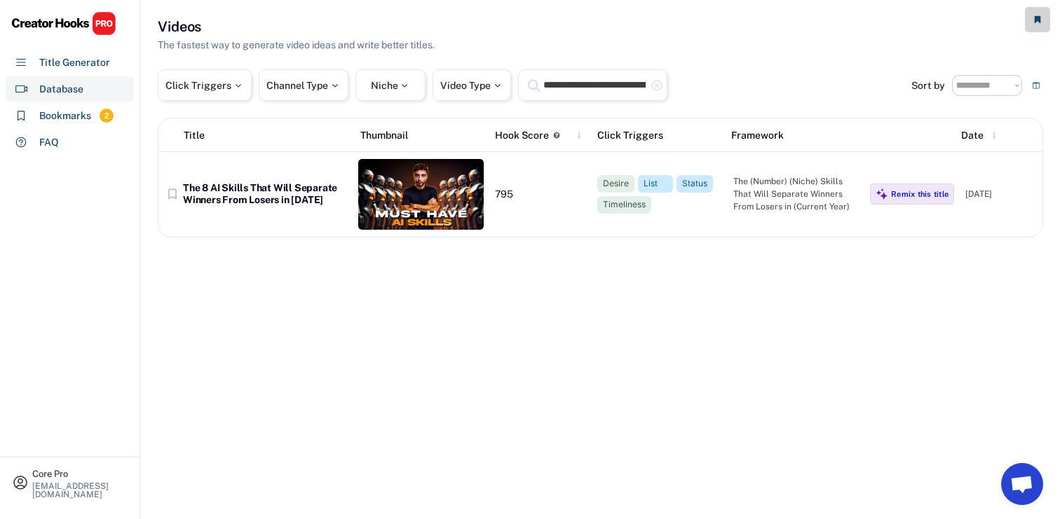
type input "**********"
click at [319, 171] on div "bookmark_border The 8 AI Skills That Will Separate Winners From Losers in [DATE…" at bounding box center [600, 194] width 884 height 85
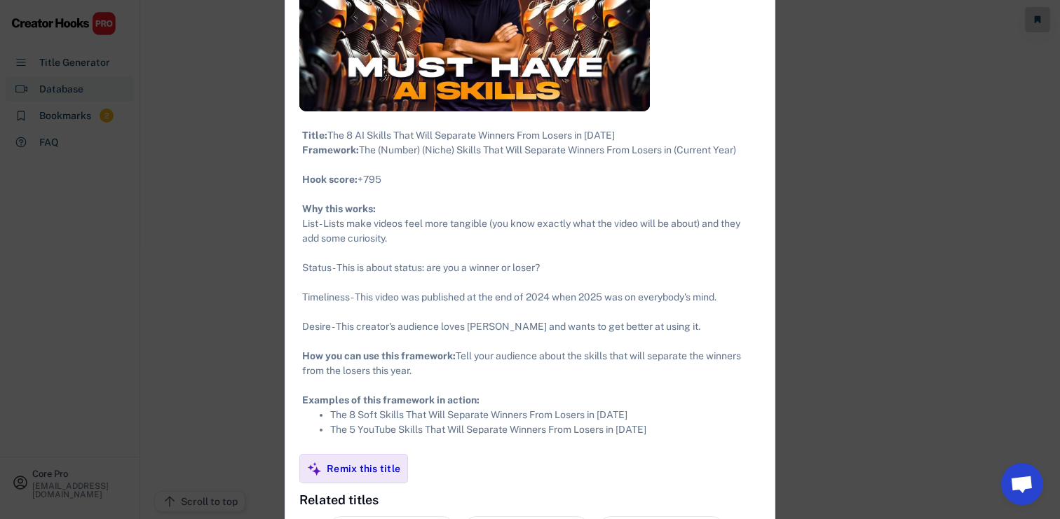
scroll to position [285, 0]
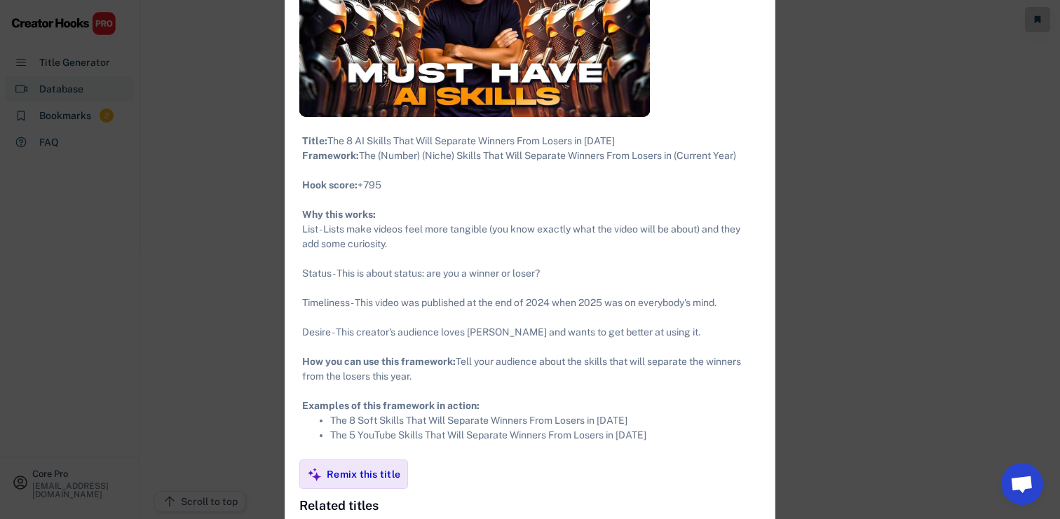
click at [196, 247] on div at bounding box center [530, 259] width 1060 height 519
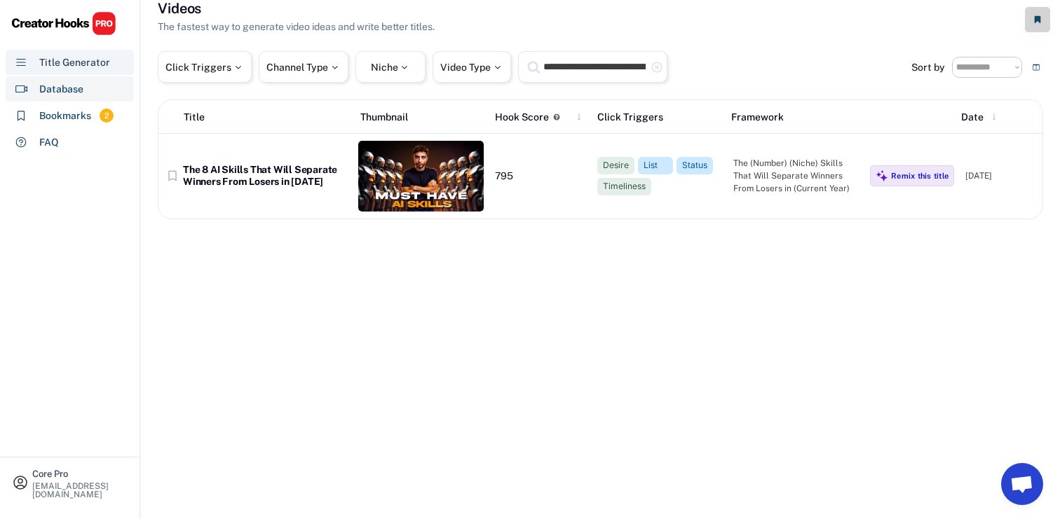
click at [79, 62] on div "Title Generator" at bounding box center [74, 62] width 71 height 15
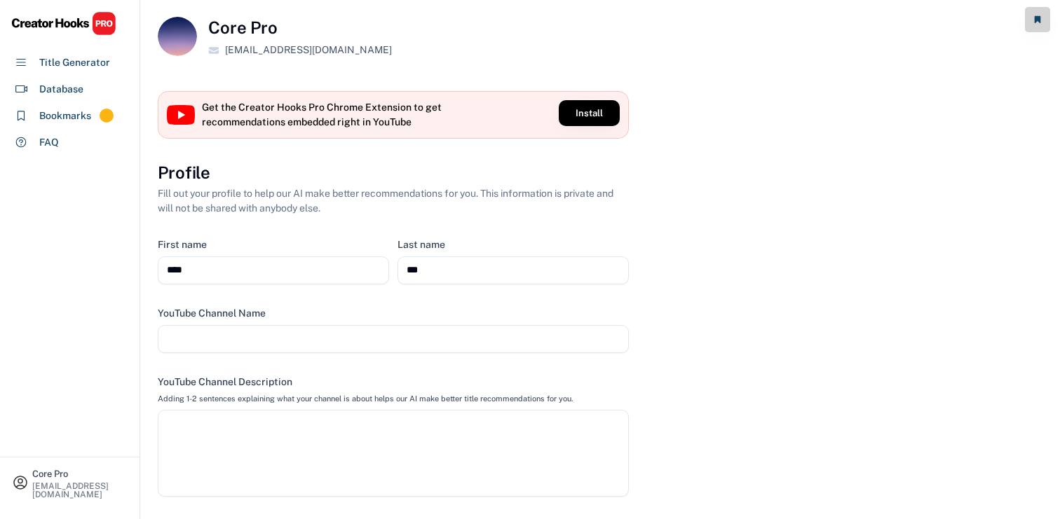
select select
click at [81, 16] on img at bounding box center [63, 23] width 105 height 25
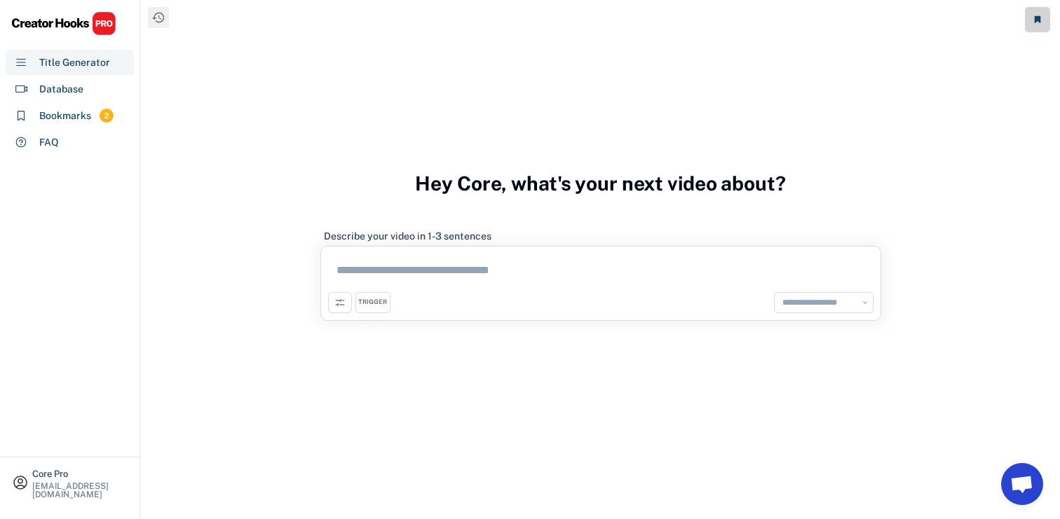
select select "**********"
click at [943, 135] on div "**********" at bounding box center [600, 268] width 919 height 537
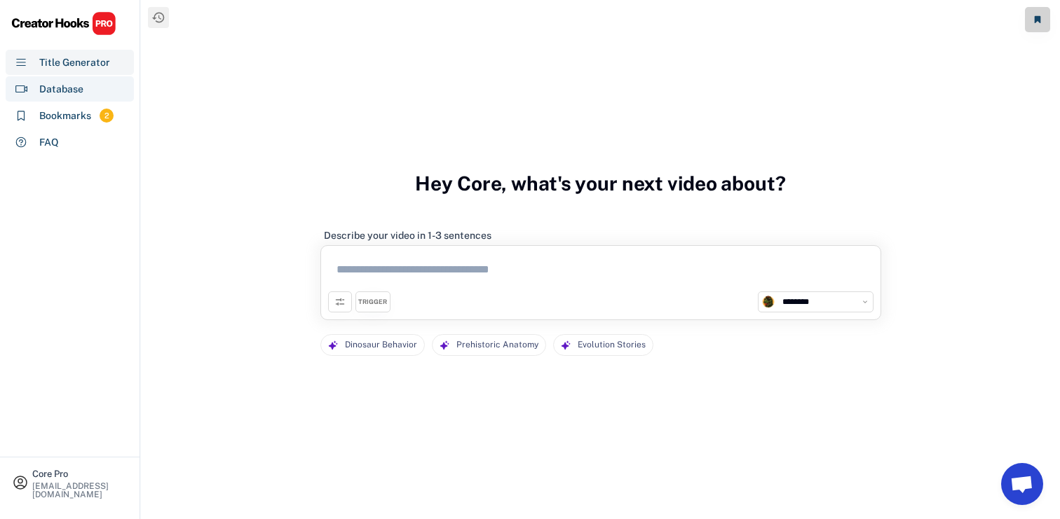
click at [63, 78] on div "Database" at bounding box center [70, 88] width 128 height 25
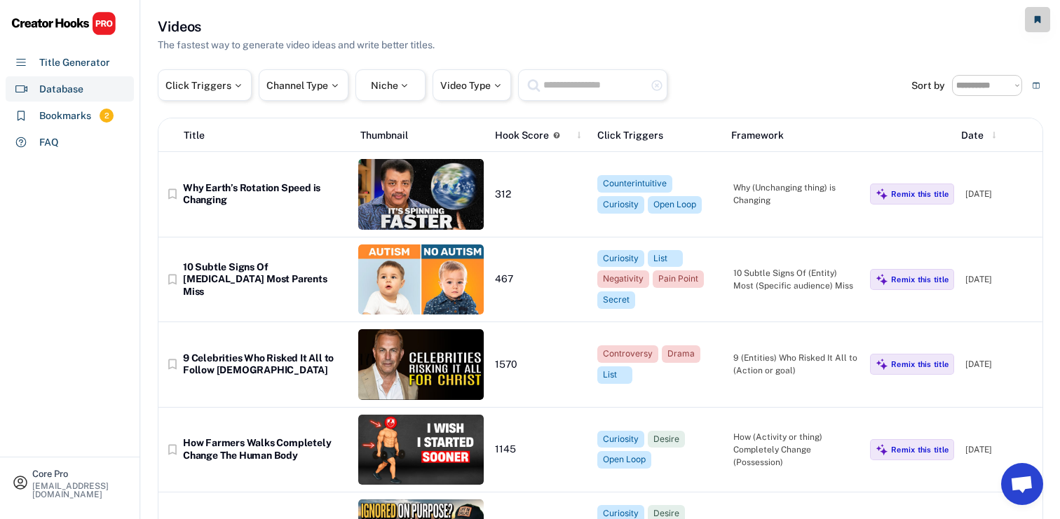
click at [563, 95] on div "highlight_remove" at bounding box center [592, 85] width 149 height 32
click at [566, 79] on input "text" at bounding box center [594, 85] width 105 height 18
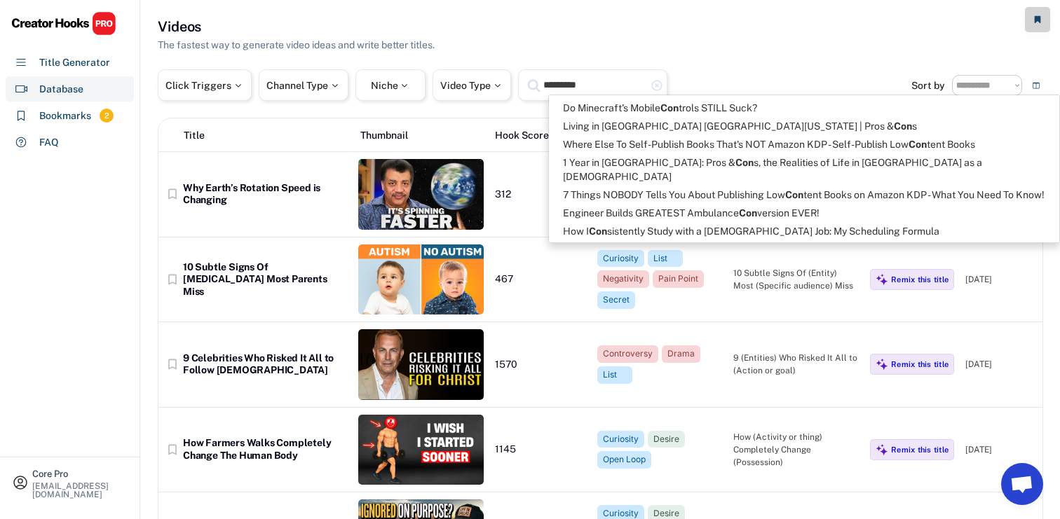
type input "*********"
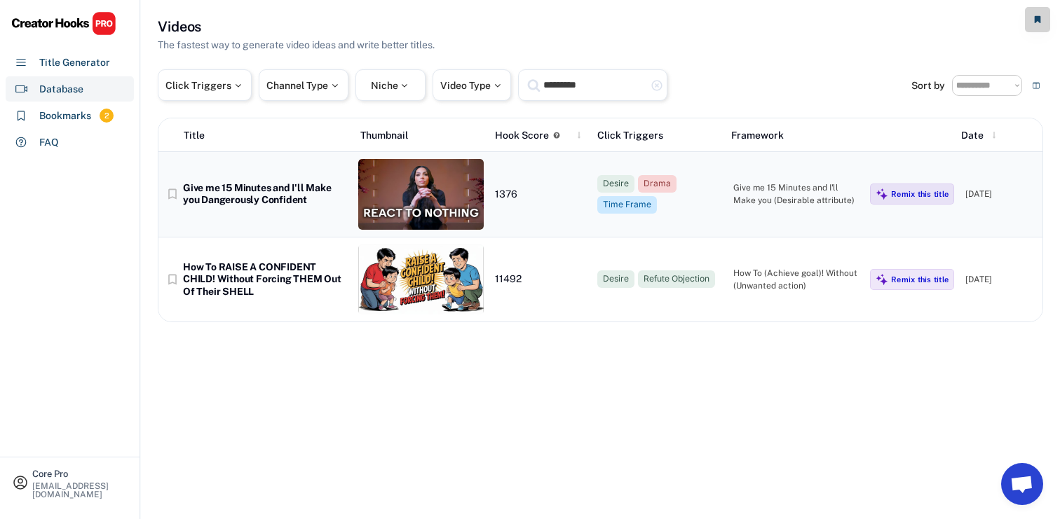
click at [252, 205] on div "Give me 15 Minutes and I'll Make you Dangerously Confident" at bounding box center [265, 194] width 164 height 25
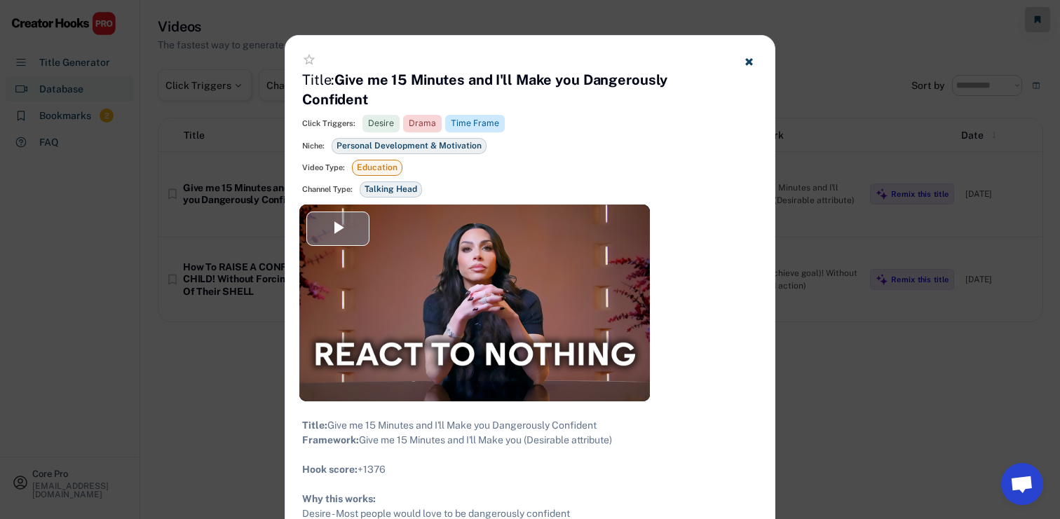
click at [338, 228] on span "Video Player" at bounding box center [338, 228] width 0 height 0
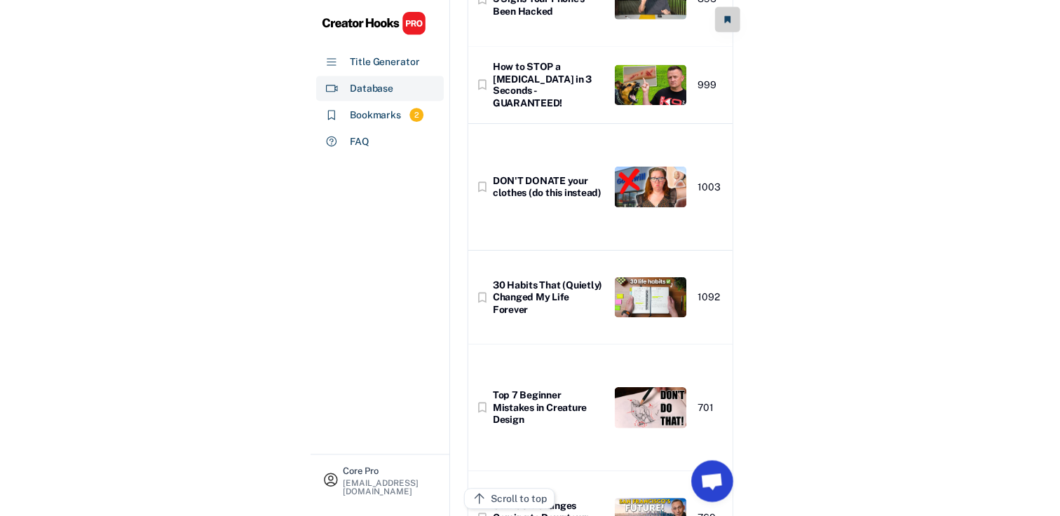
scroll to position [971, 0]
